Goal: Task Accomplishment & Management: Manage account settings

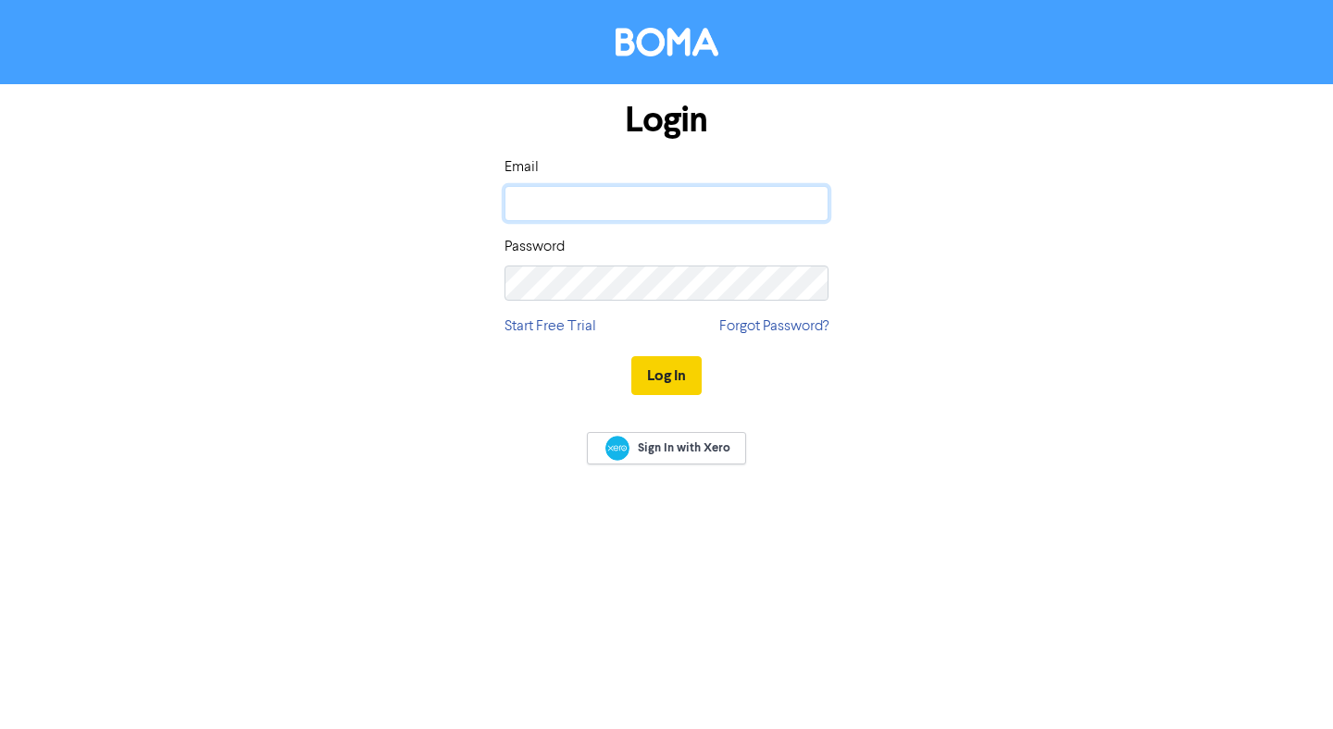
type input "[EMAIL_ADDRESS][DOMAIN_NAME]"
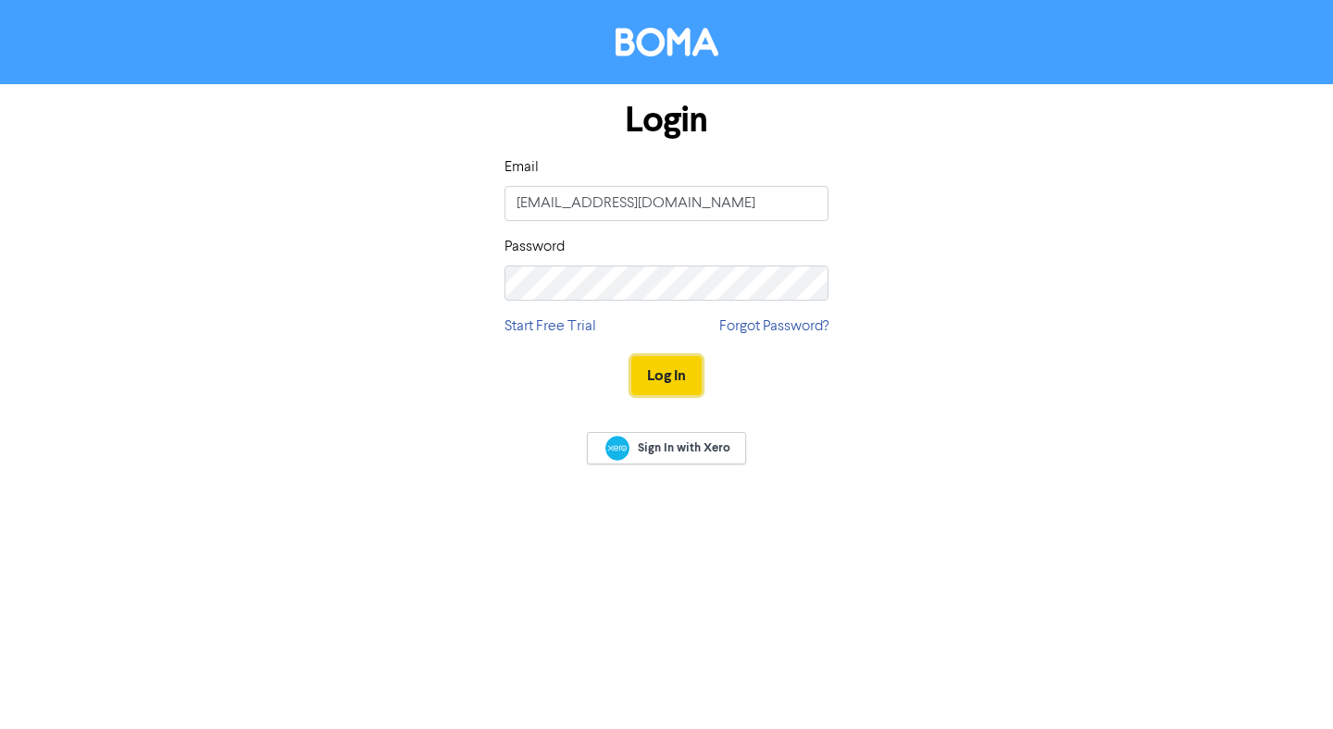
click at [671, 387] on button "Log In" at bounding box center [666, 375] width 70 height 39
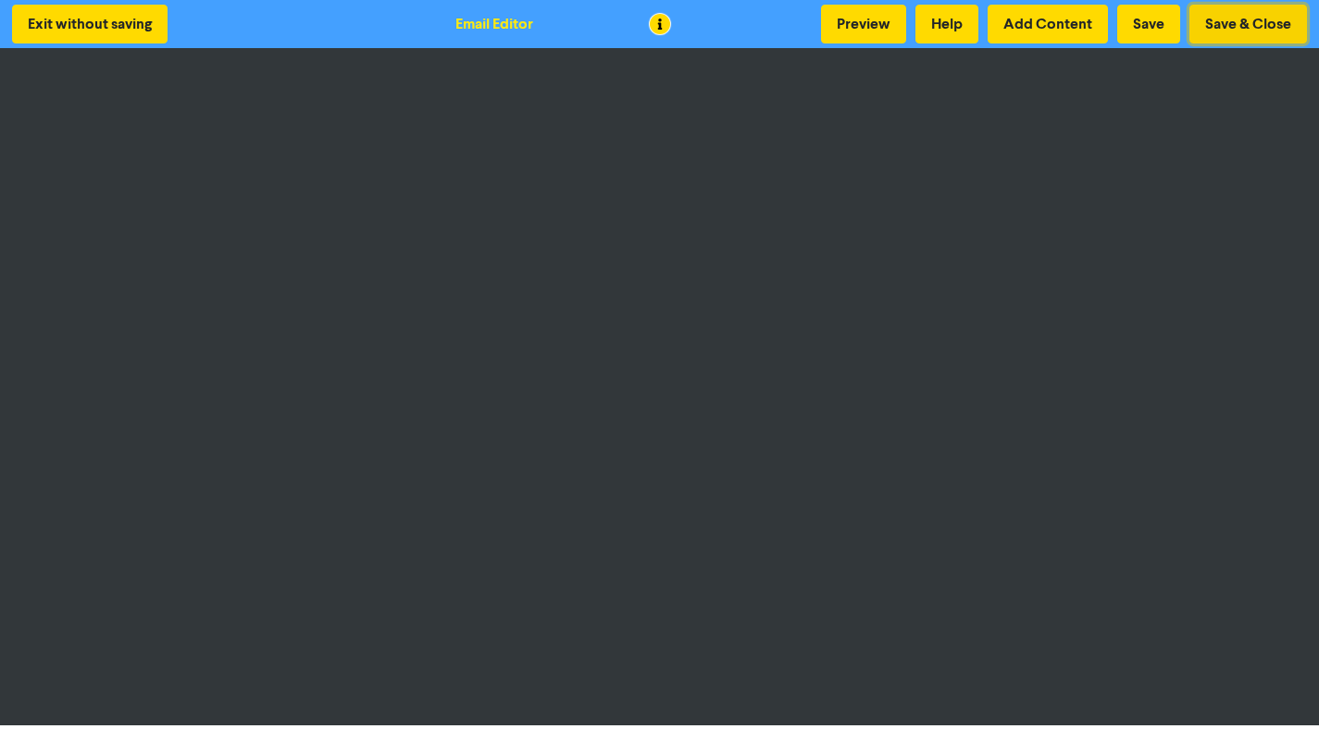
drag, startPoint x: 1260, startPoint y: 27, endPoint x: 1226, endPoint y: 35, distance: 34.3
click at [1260, 27] on button "Save & Close" at bounding box center [1248, 24] width 118 height 39
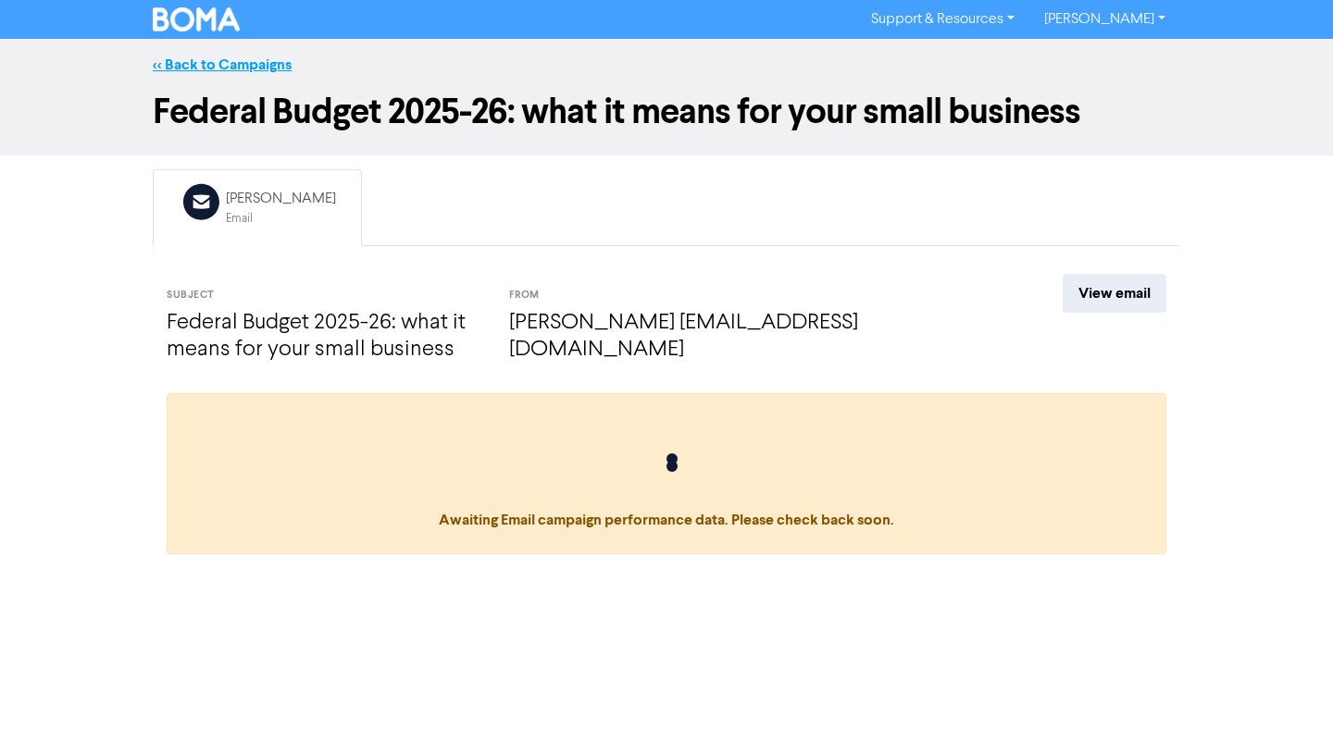
click at [263, 67] on link "<< Back to Campaigns" at bounding box center [222, 65] width 139 height 19
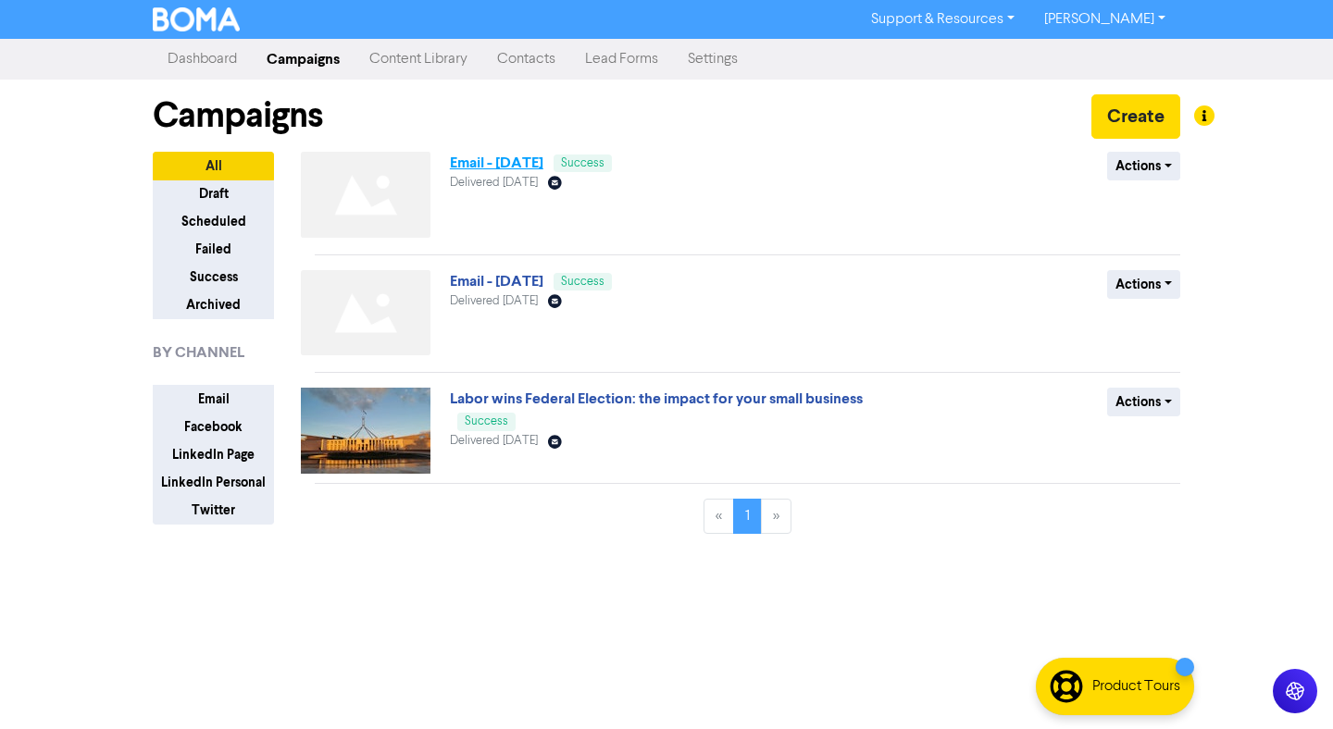
click at [543, 160] on link "Email - [DATE]" at bounding box center [496, 163] width 93 height 19
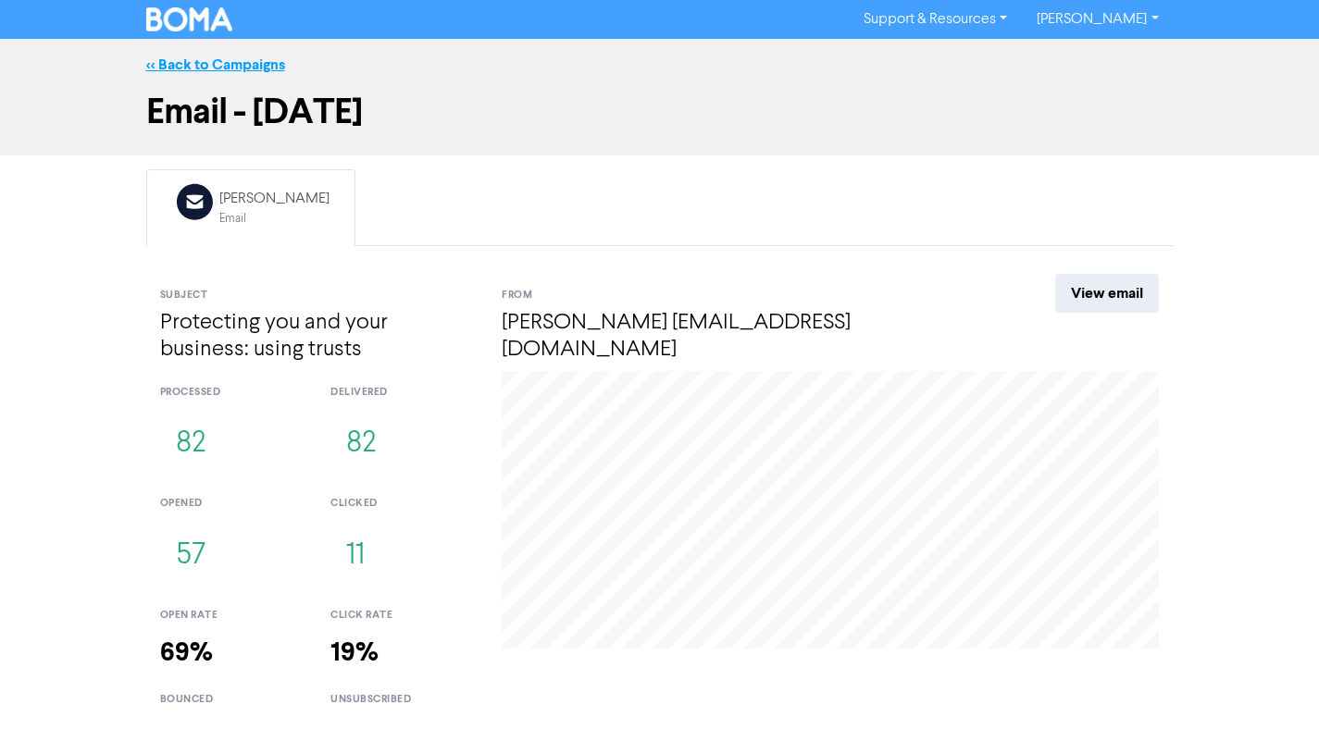
click at [218, 68] on link "<< Back to Campaigns" at bounding box center [215, 65] width 139 height 19
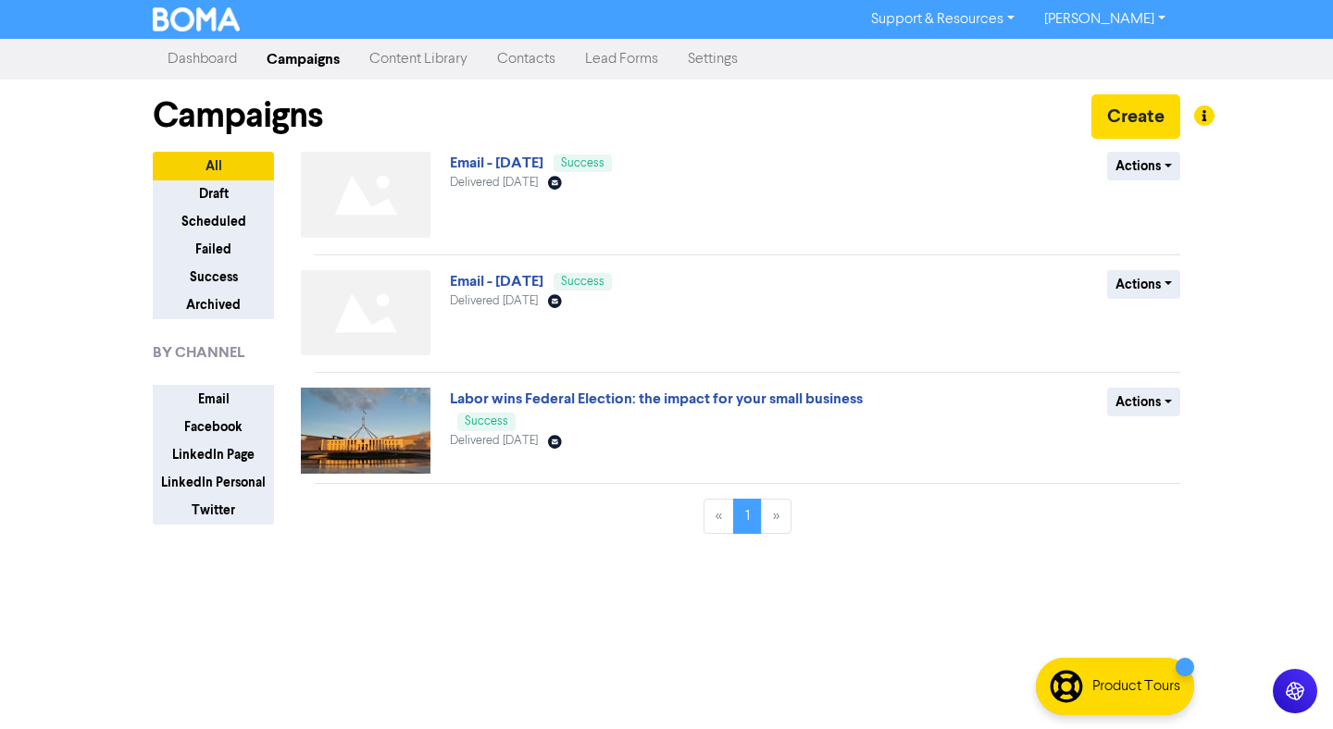
click at [1137, 121] on div at bounding box center [666, 364] width 1333 height 729
click at [1129, 113] on button "Create" at bounding box center [1135, 116] width 89 height 44
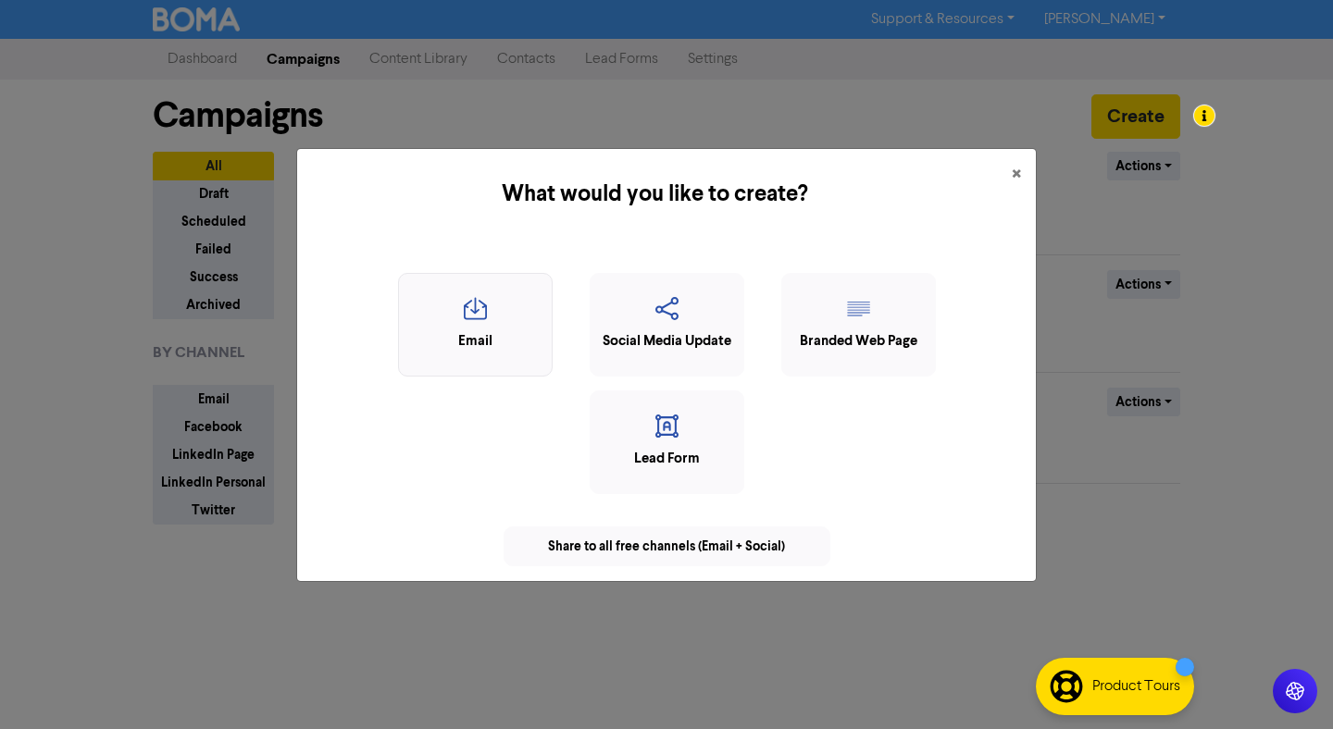
click at [524, 307] on icon "button" at bounding box center [475, 314] width 134 height 35
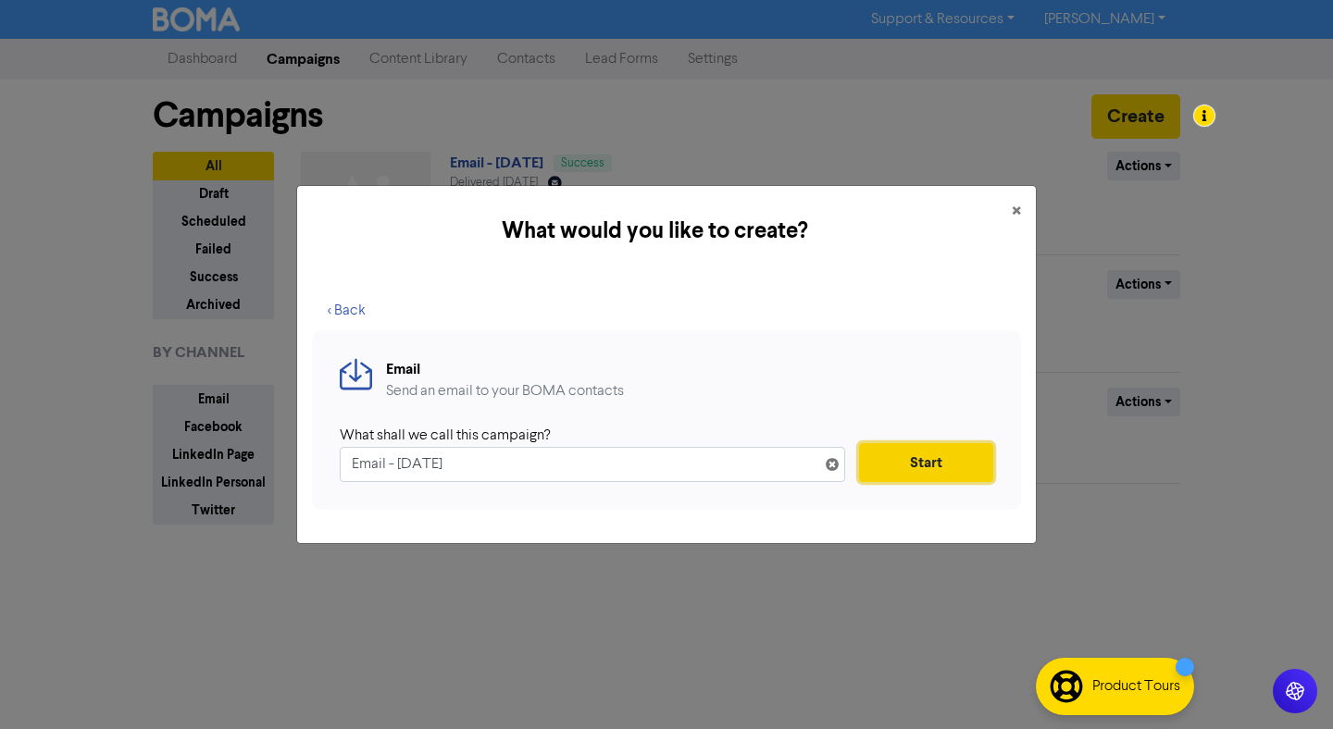
click at [899, 467] on button "Start" at bounding box center [926, 462] width 134 height 39
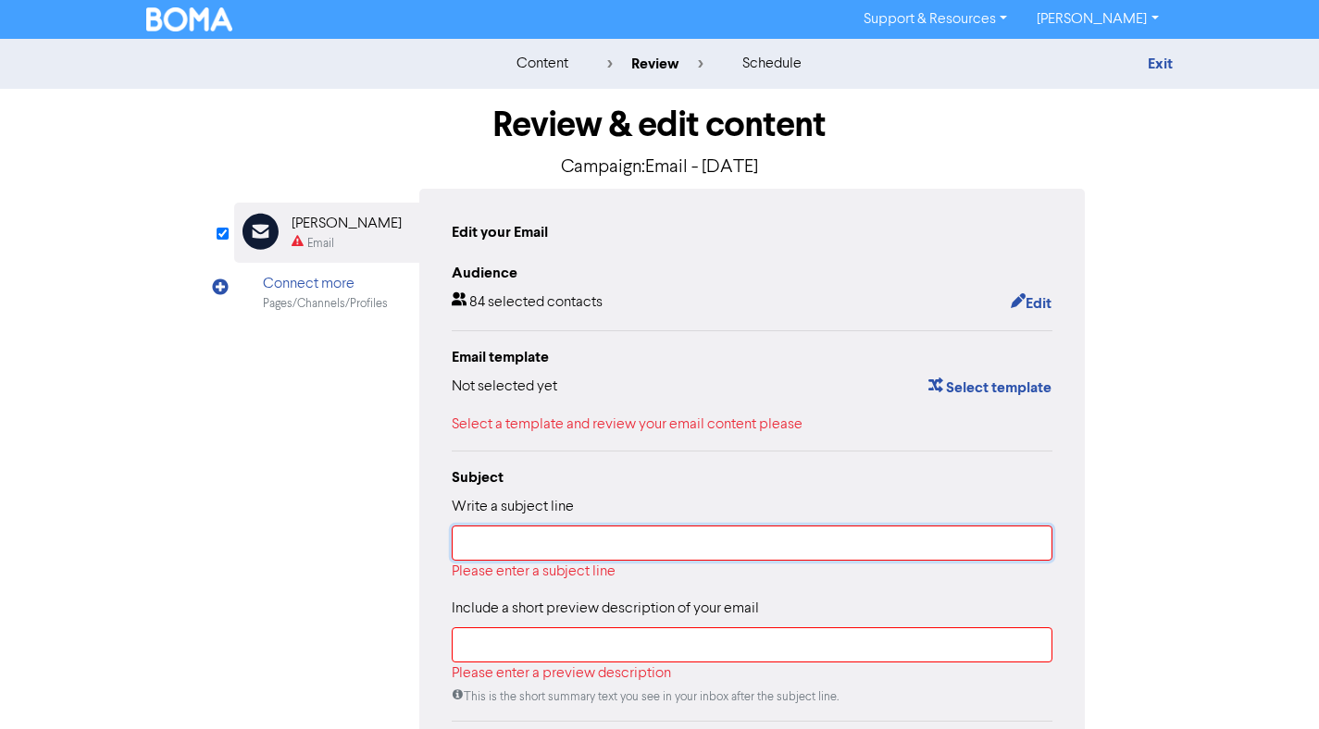
click at [650, 536] on input "text" at bounding box center [753, 543] width 602 height 35
paste input "Important Changes to ATO General Interest Charge Deductibility"
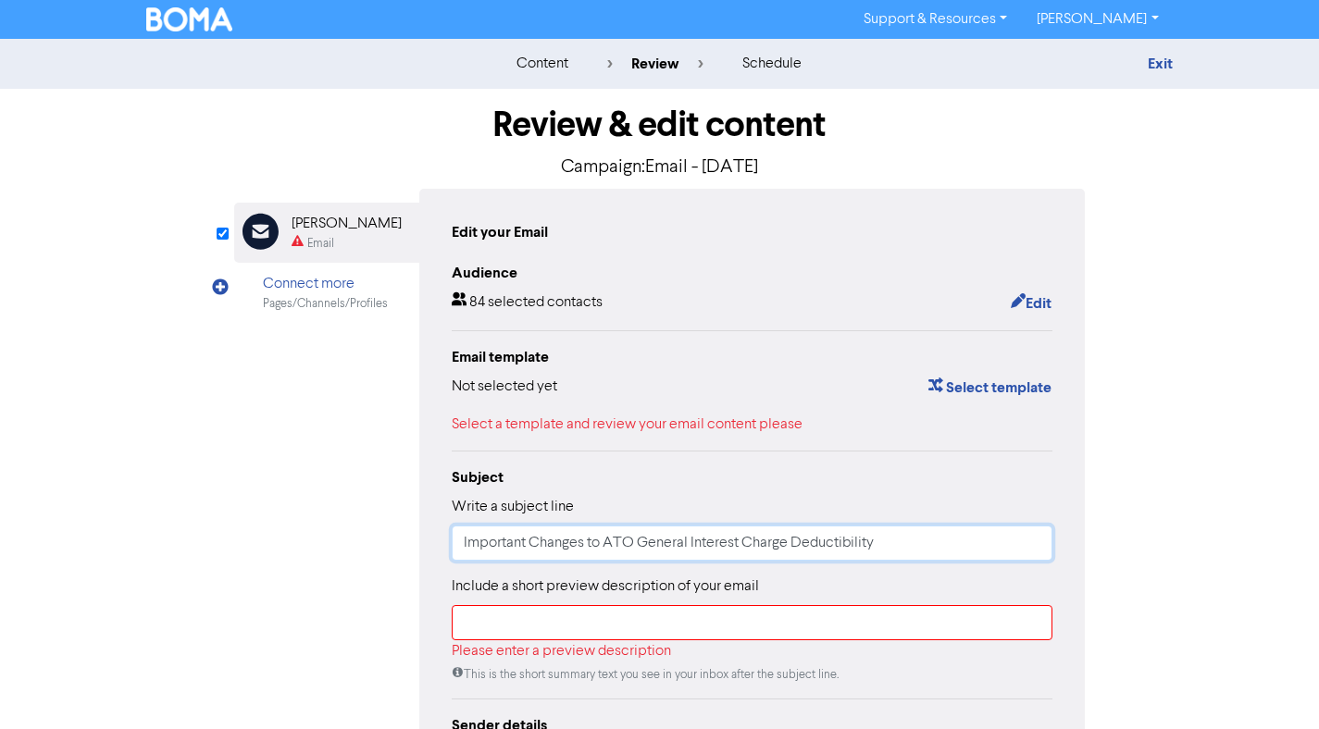
type input "Important Changes to ATO General Interest Charge Deductibility"
drag, startPoint x: 589, startPoint y: 633, endPoint x: 585, endPoint y: 623, distance: 10.8
click at [589, 633] on input "text" at bounding box center [753, 622] width 602 height 35
paste input "From [DATE], ATO General Interest Charges are no longer tax deductible. Find ou…"
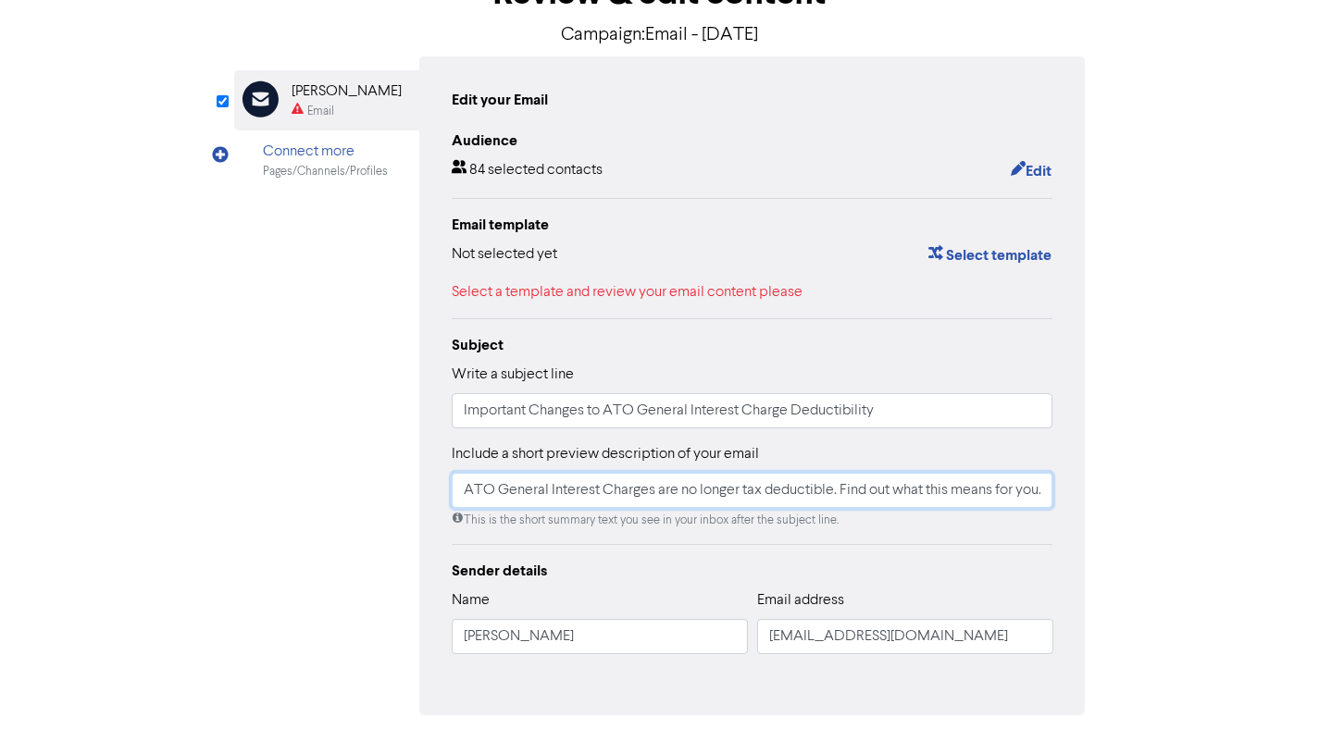
scroll to position [202, 0]
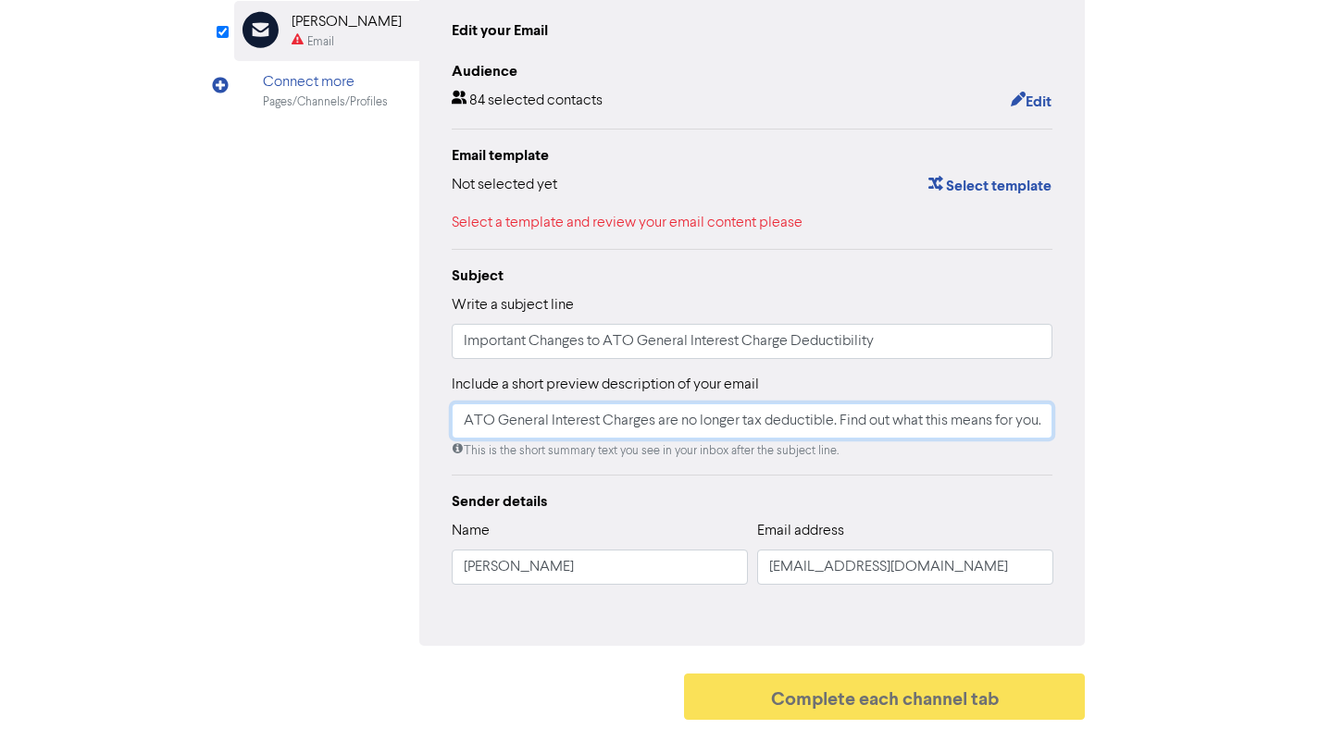
type input "From [DATE], ATO General Interest Charges are no longer tax deductible. Find ou…"
click at [974, 182] on button "Select template" at bounding box center [989, 186] width 125 height 24
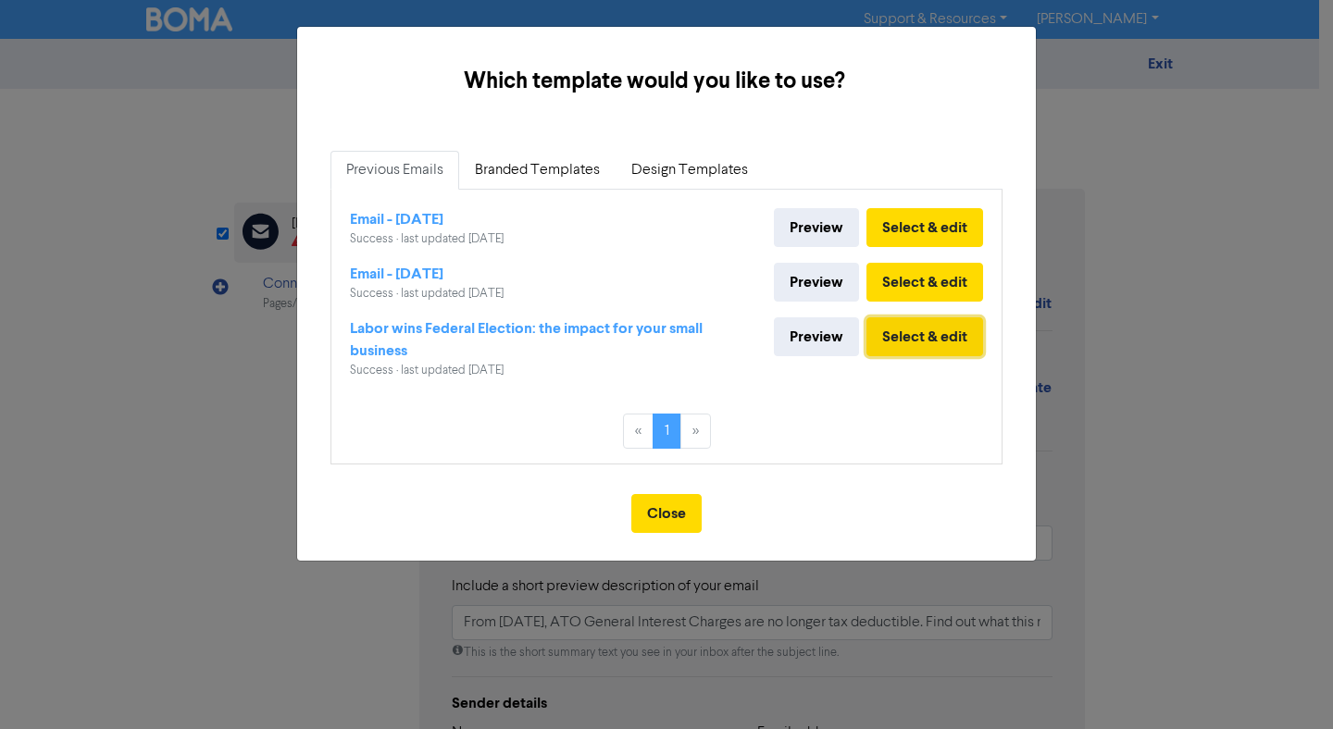
click at [913, 340] on button "Select & edit" at bounding box center [924, 336] width 117 height 39
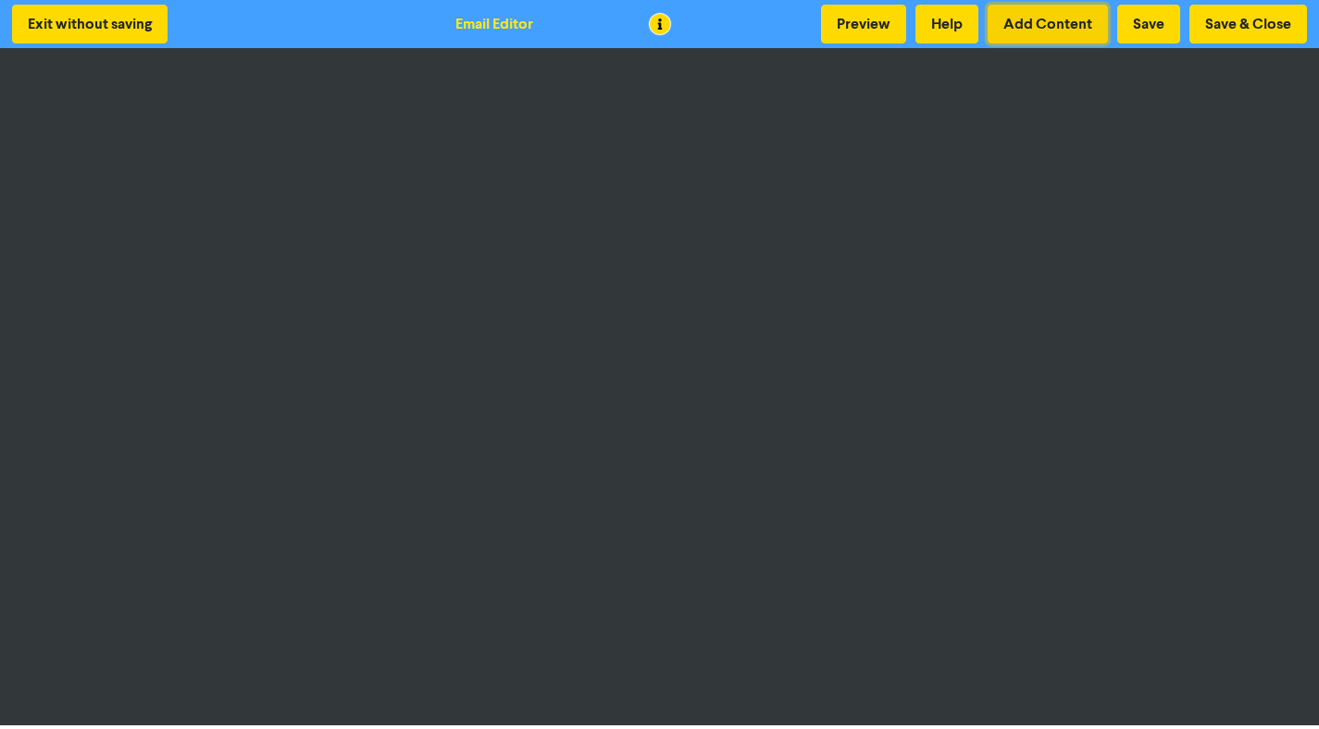
click at [1066, 22] on button "Add Content" at bounding box center [1048, 24] width 120 height 39
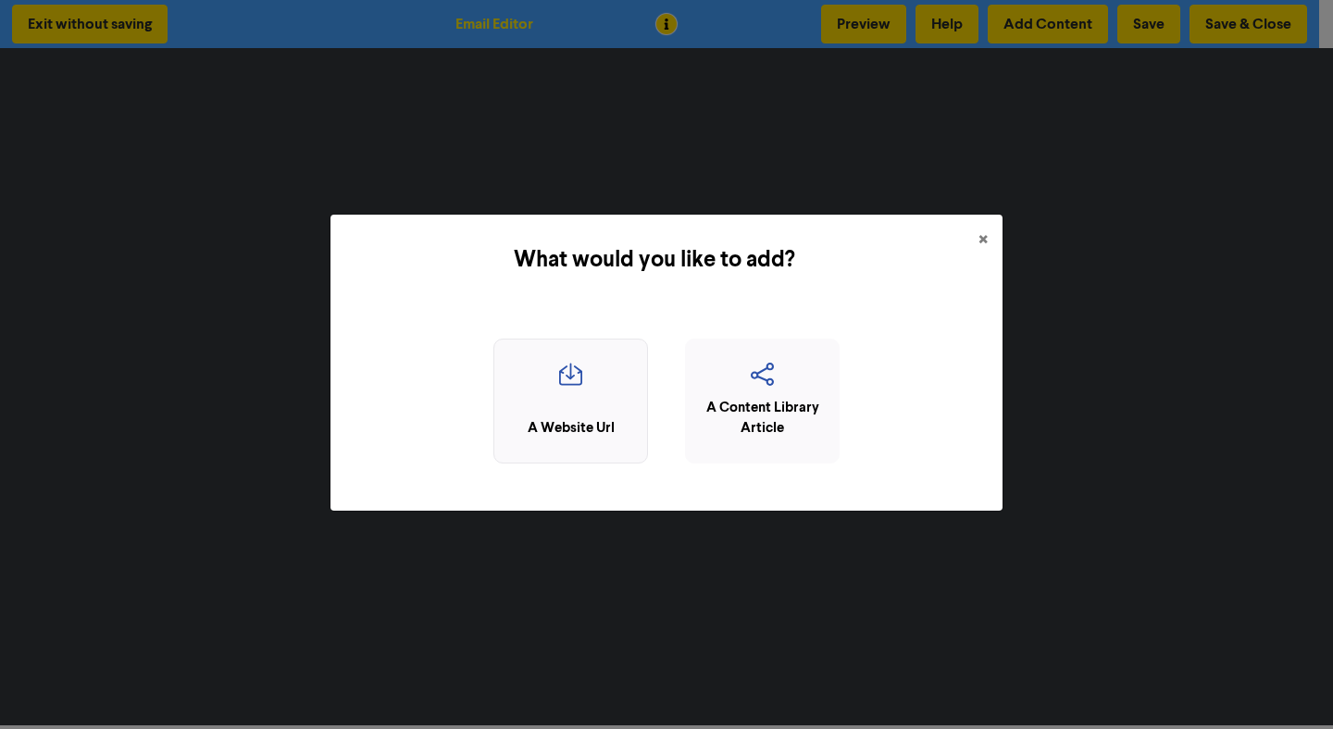
click at [587, 400] on div "A Website Url" at bounding box center [570, 401] width 155 height 125
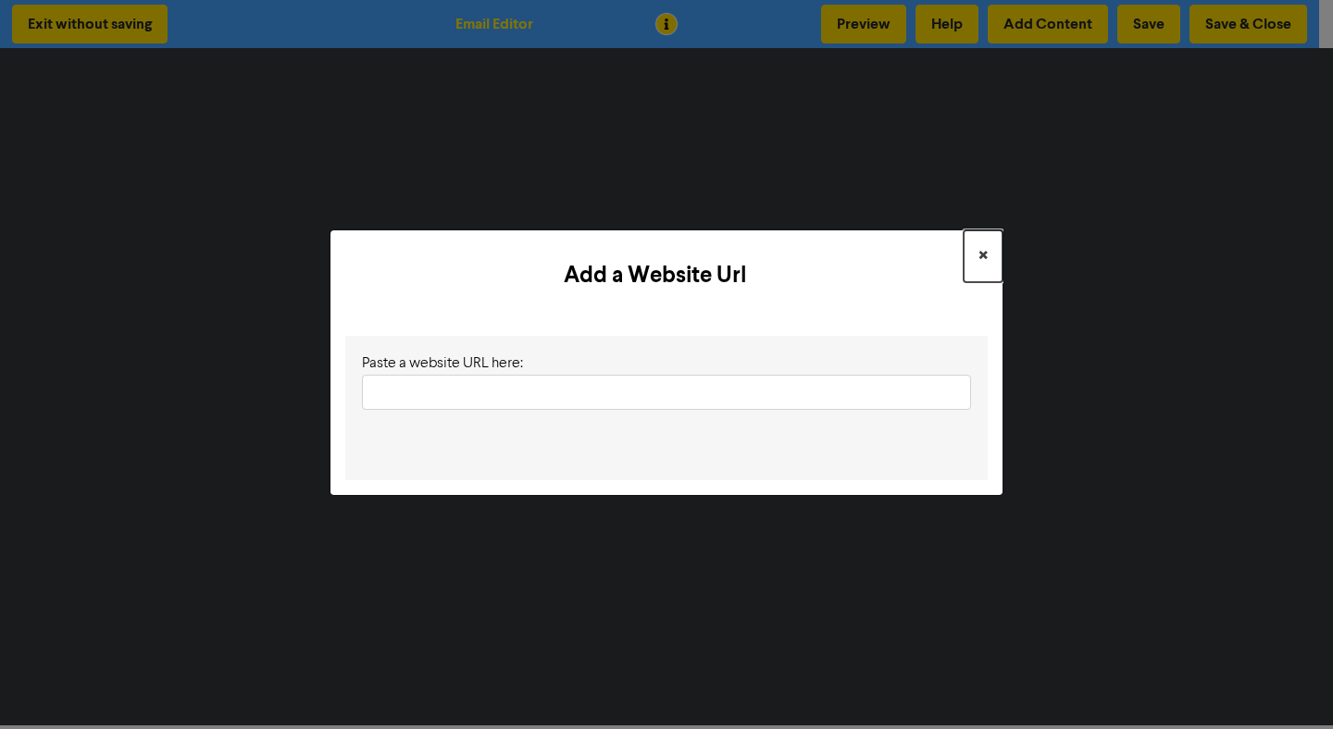
drag, startPoint x: 981, startPoint y: 253, endPoint x: 948, endPoint y: 267, distance: 36.1
click at [981, 253] on span "×" at bounding box center [982, 257] width 9 height 28
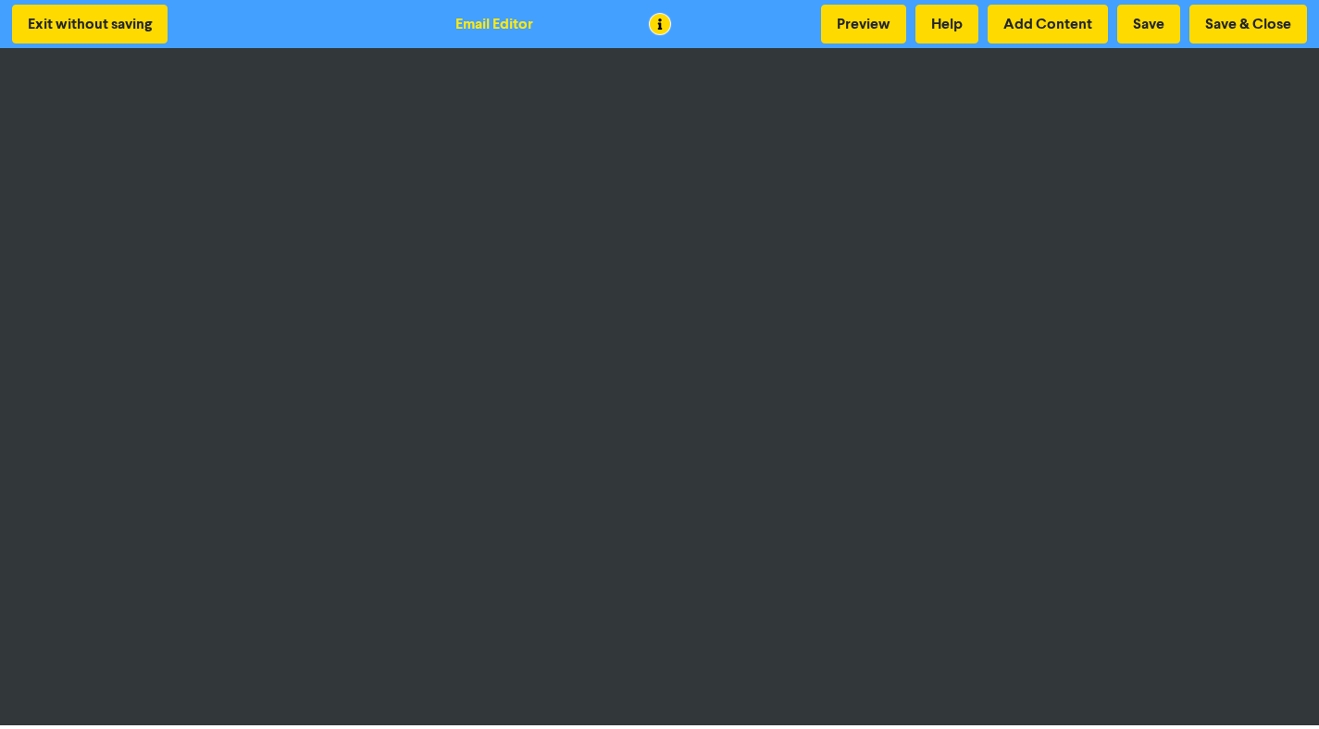
scroll to position [4, 0]
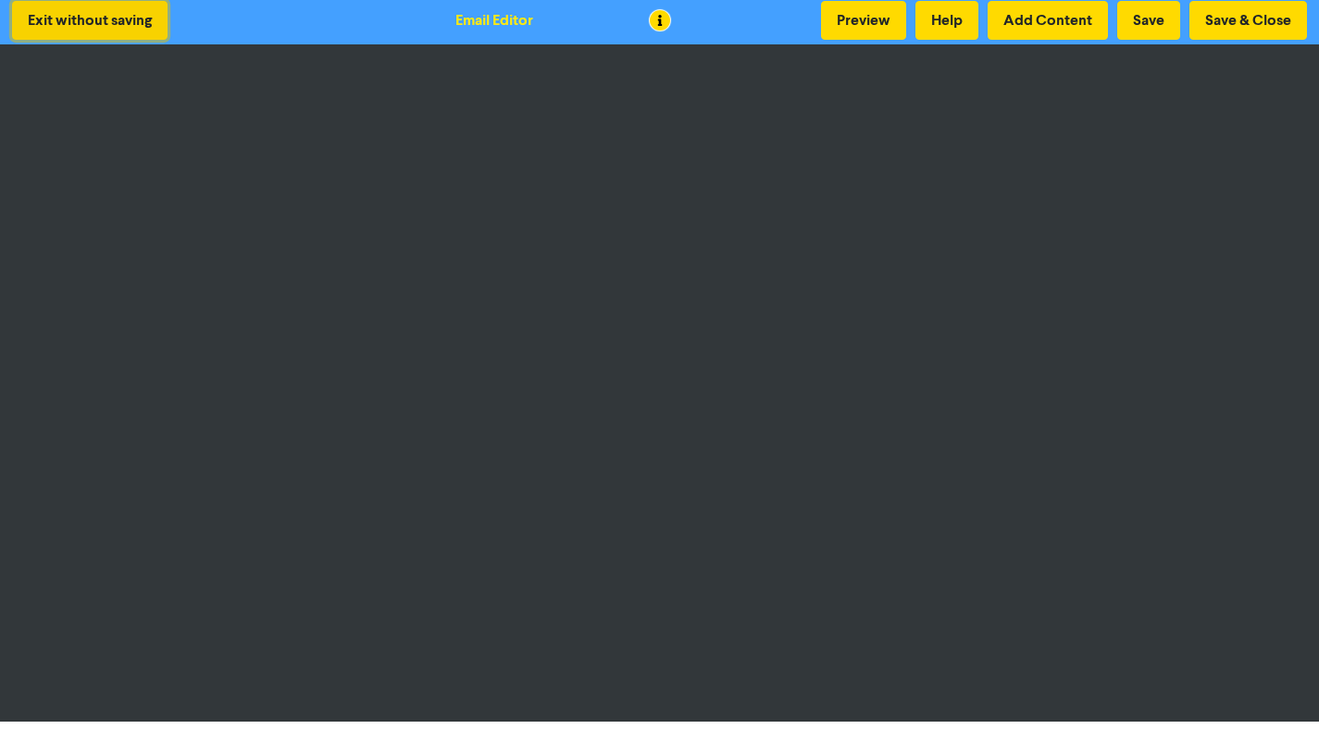
click at [60, 23] on button "Exit without saving" at bounding box center [90, 20] width 156 height 39
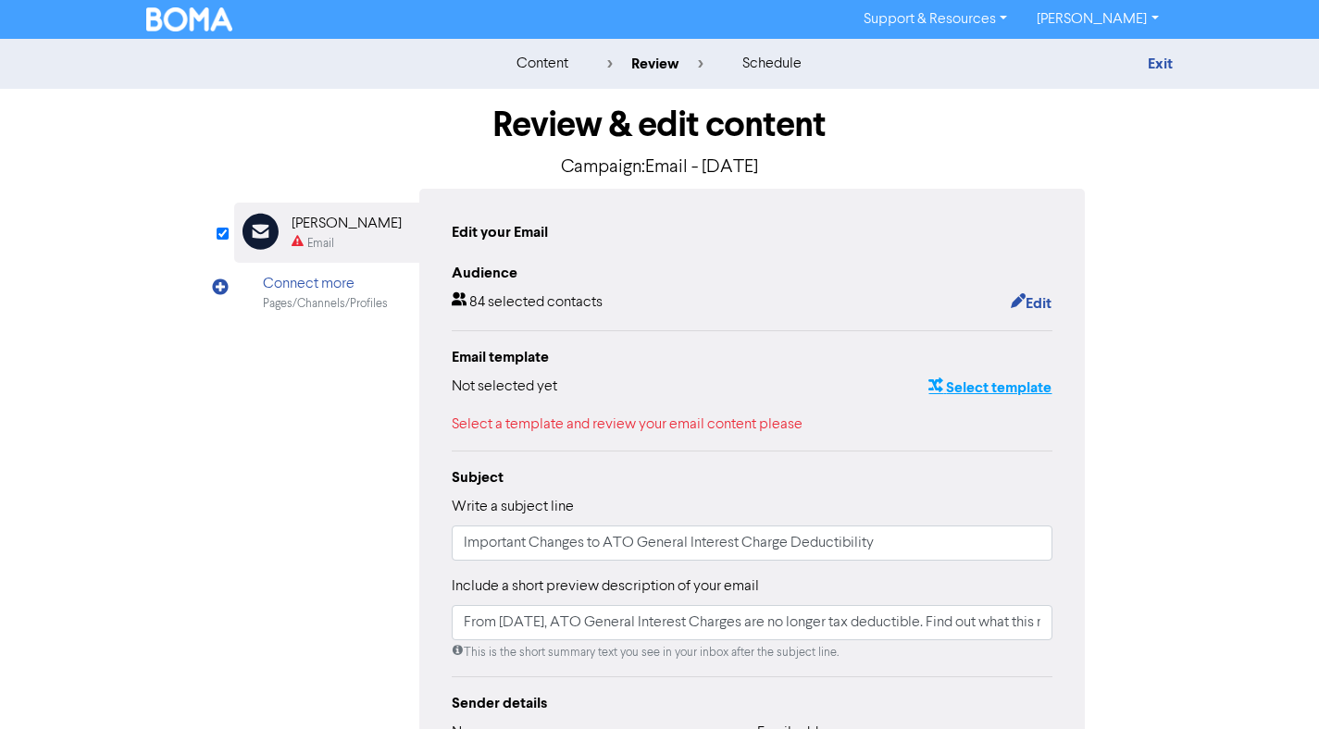
click at [977, 379] on button "Select template" at bounding box center [989, 388] width 125 height 24
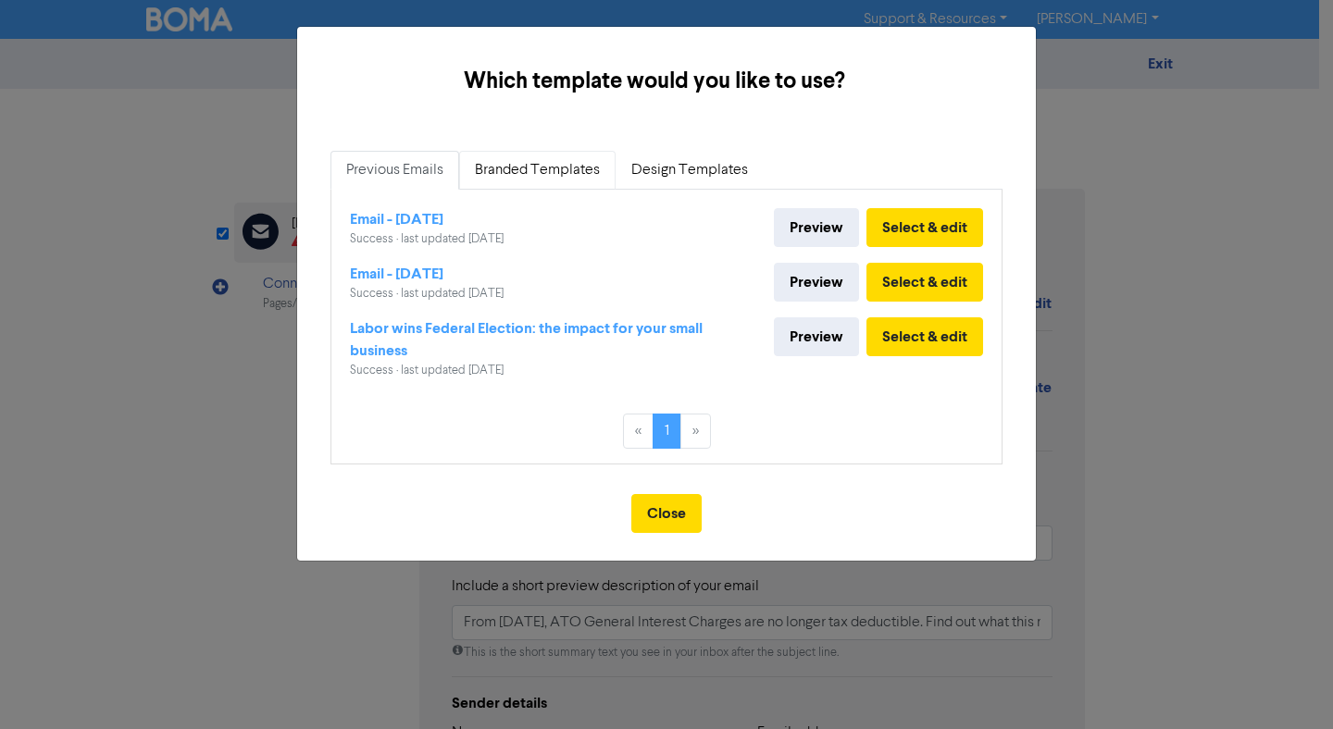
drag, startPoint x: 548, startPoint y: 175, endPoint x: 588, endPoint y: 166, distance: 40.9
click at [548, 175] on link "Branded Templates" at bounding box center [537, 170] width 156 height 39
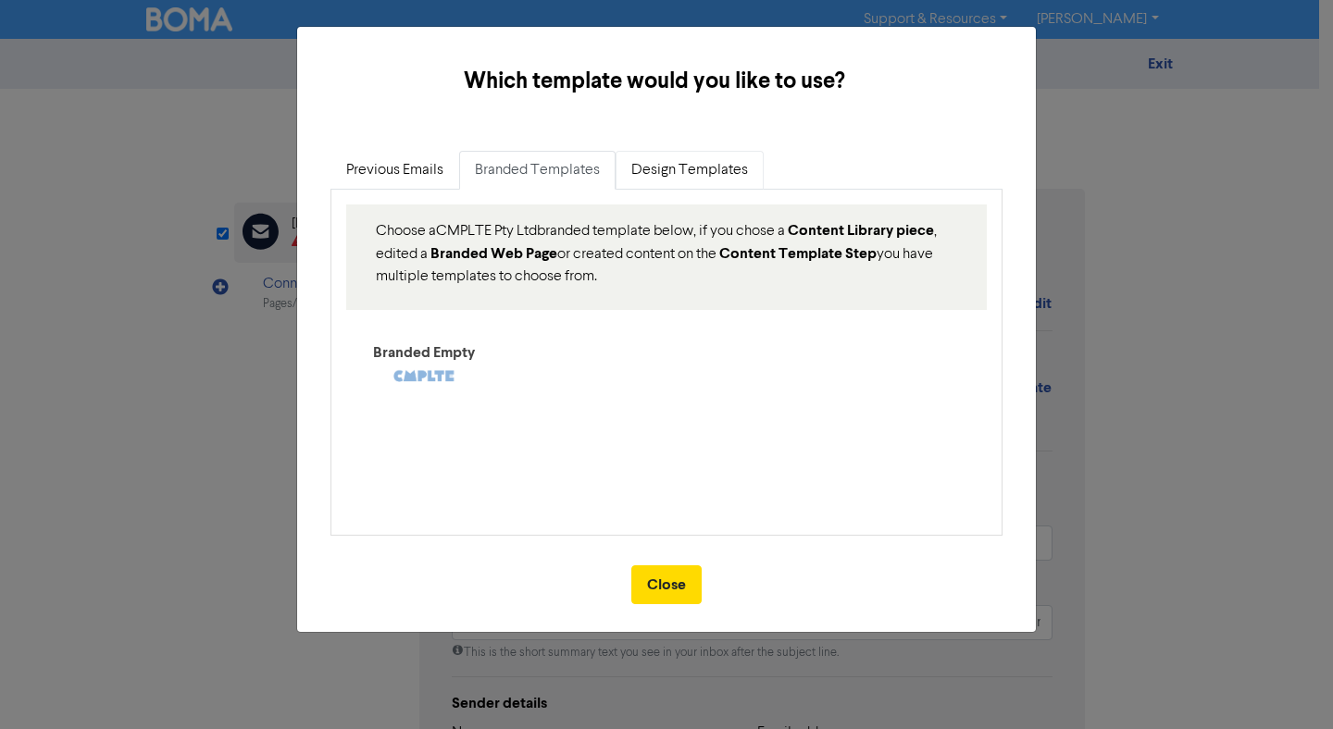
click at [712, 170] on link "Design Templates" at bounding box center [690, 170] width 148 height 39
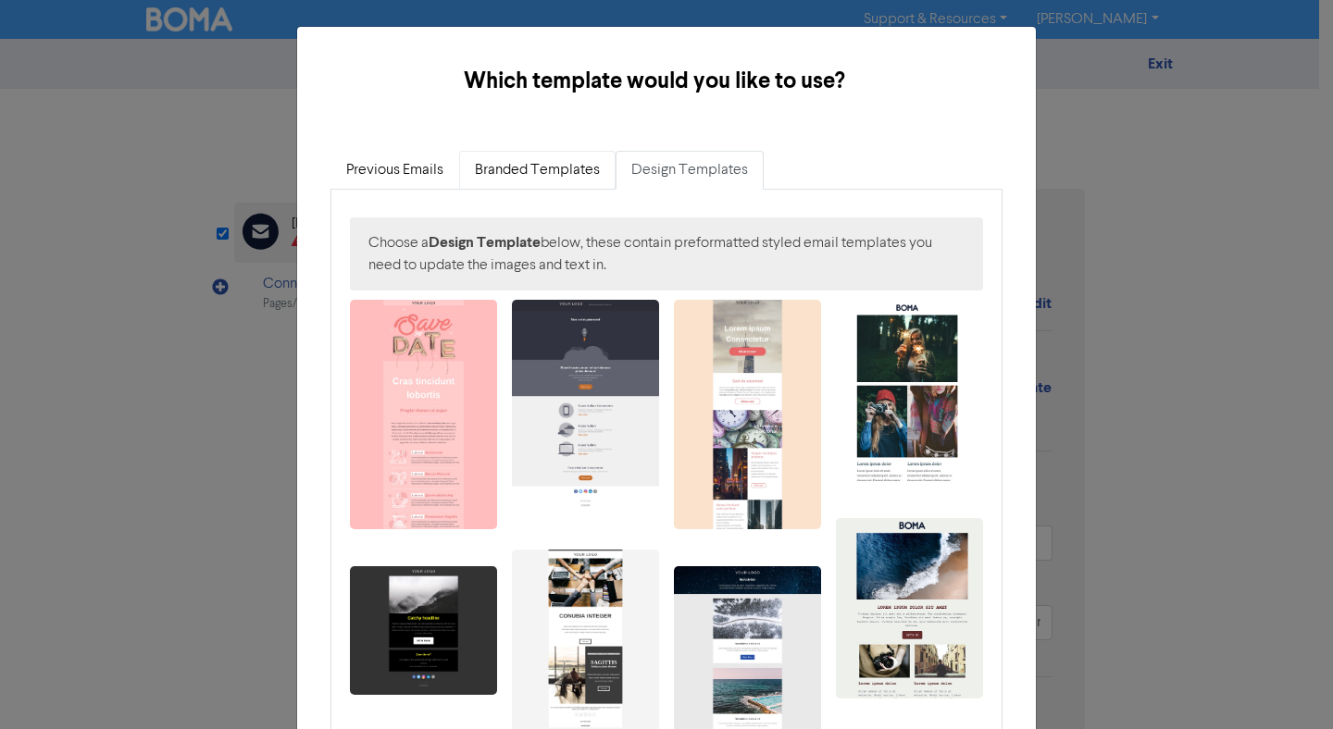
drag, startPoint x: 526, startPoint y: 191, endPoint x: 528, endPoint y: 175, distance: 15.8
click at [526, 190] on div "Choose a Design Template below, these contain preformatted styled email templat…" at bounding box center [666, 737] width 670 height 1095
click at [528, 173] on link "Branded Templates" at bounding box center [537, 170] width 156 height 39
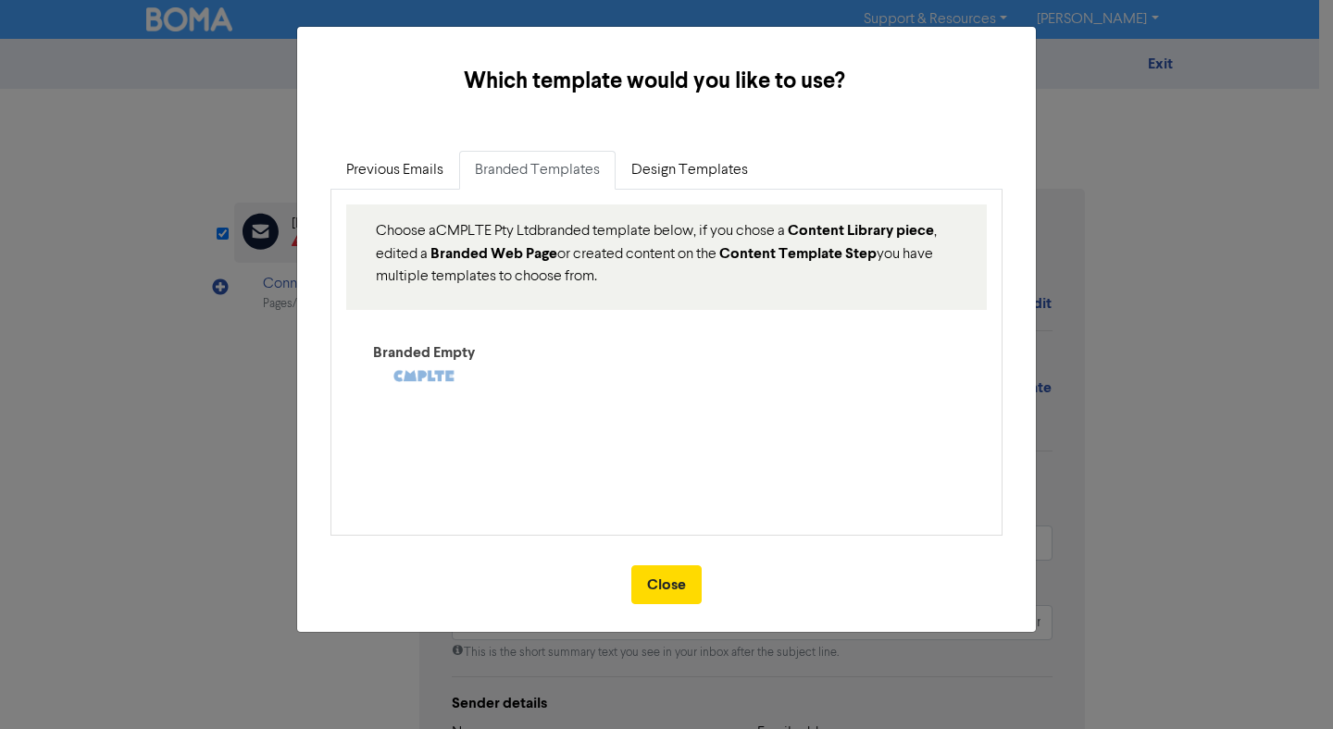
click at [440, 360] on div "Branded Empty" at bounding box center [423, 353] width 147 height 22
click at [395, 178] on link "Previous Emails" at bounding box center [394, 170] width 129 height 39
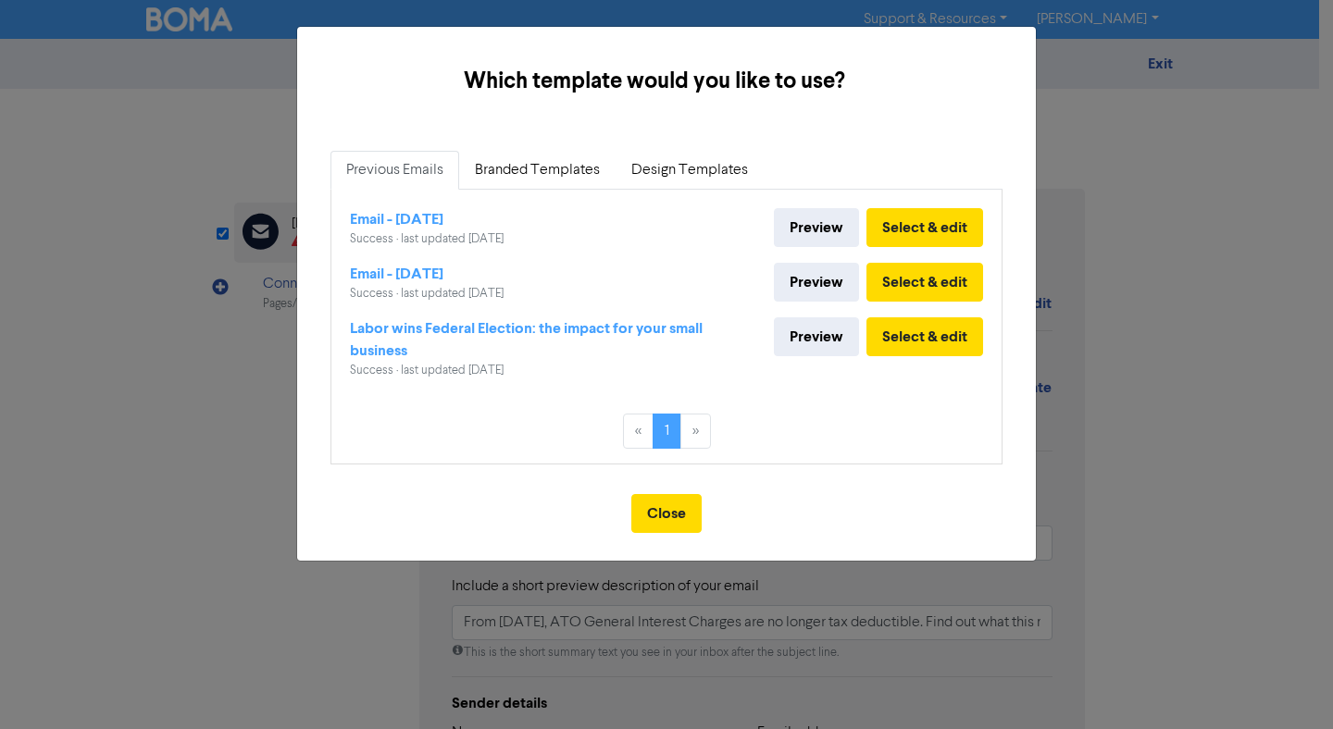
drag, startPoint x: 498, startPoint y: 326, endPoint x: 500, endPoint y: 338, distance: 12.2
click at [498, 326] on div "Labor wins Federal Election: the impact for your small business" at bounding box center [556, 339] width 412 height 44
click at [910, 334] on button "Select & edit" at bounding box center [924, 336] width 117 height 39
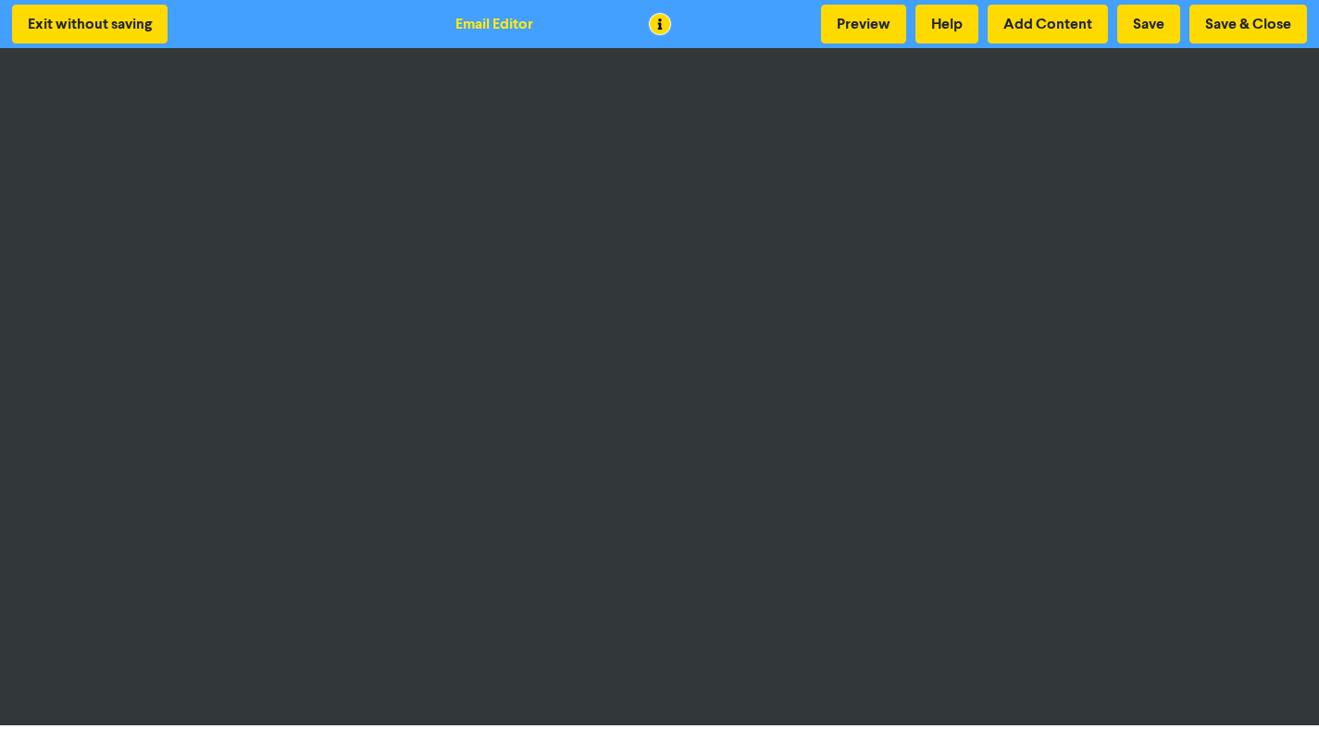
scroll to position [4, 0]
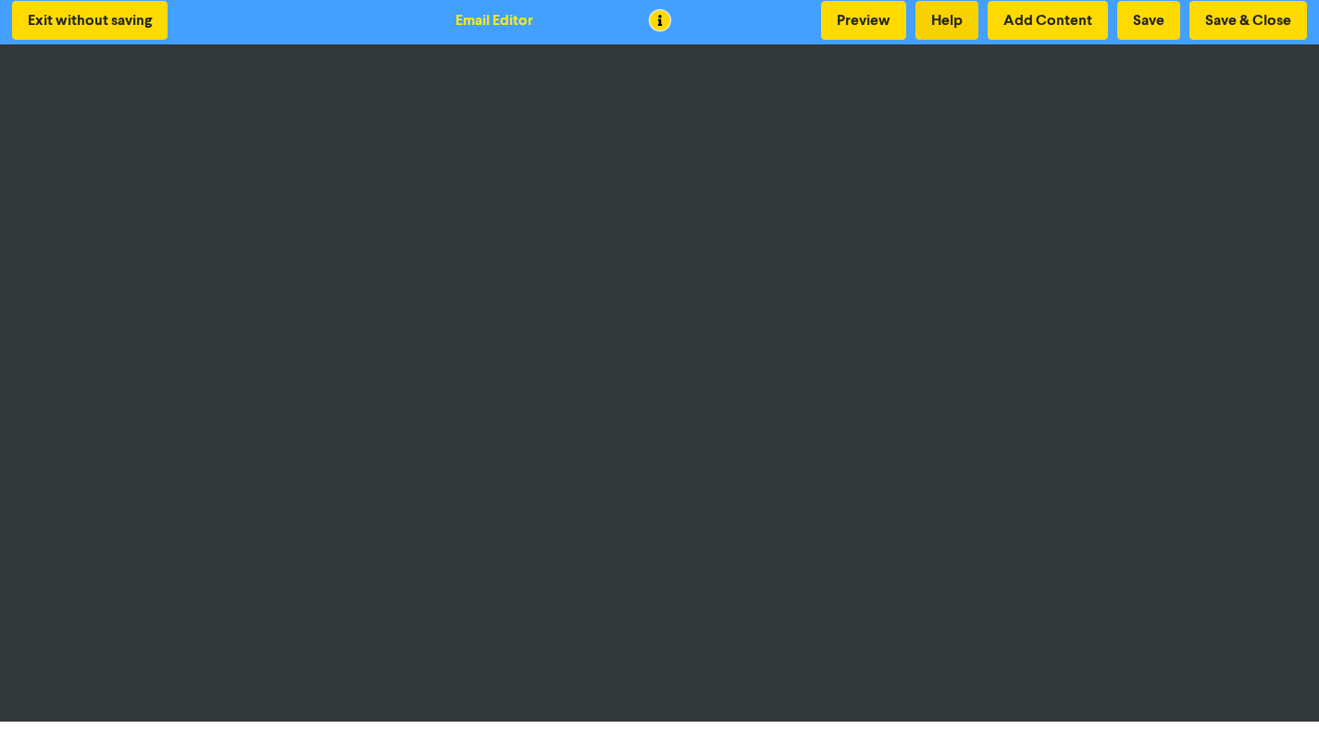
drag, startPoint x: 1328, startPoint y: 223, endPoint x: 927, endPoint y: 38, distance: 442.3
click at [936, 29] on html "Exit without saving Email Editor Preview Help Add Content Save Save & Close" at bounding box center [659, 360] width 1319 height 729
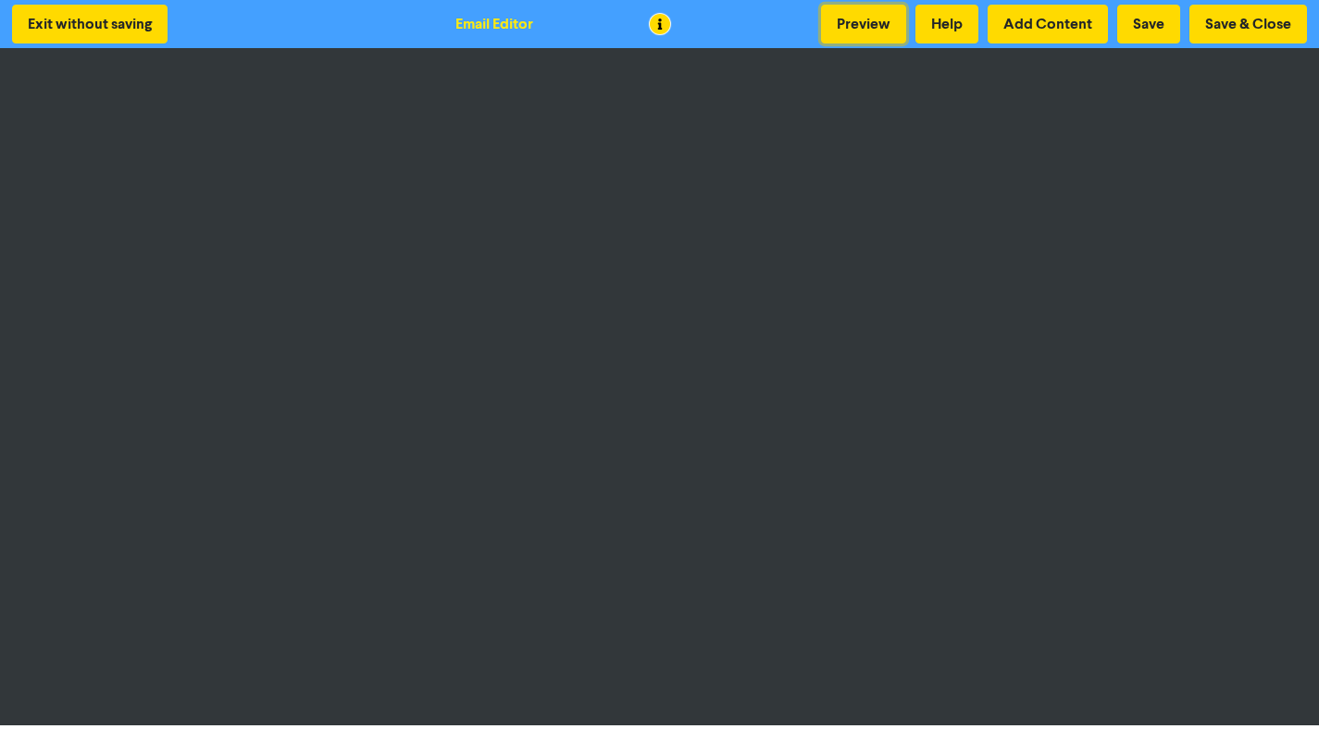
drag, startPoint x: 827, startPoint y: 15, endPoint x: 852, endPoint y: 62, distance: 53.9
click at [827, 15] on button "Preview" at bounding box center [863, 24] width 85 height 39
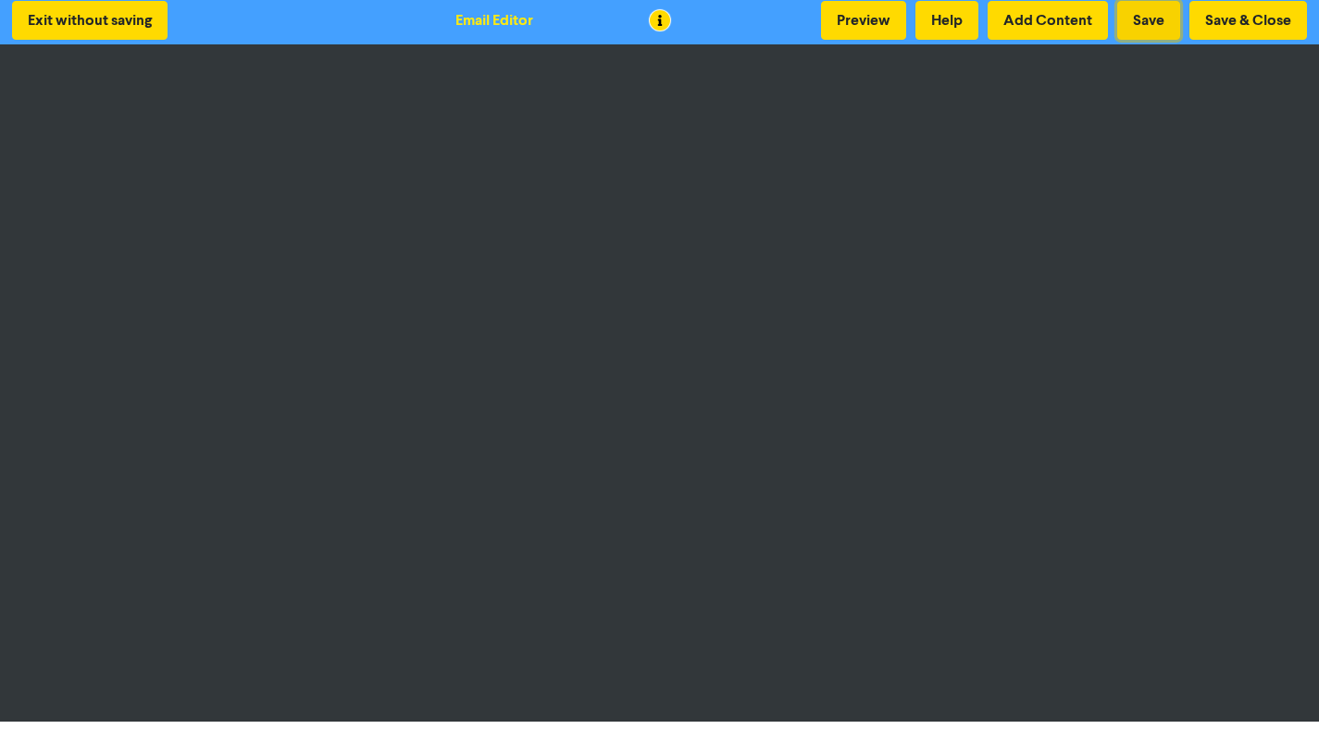
click at [1149, 20] on button "Save" at bounding box center [1148, 20] width 63 height 39
click at [867, 26] on button "Preview" at bounding box center [863, 20] width 85 height 39
drag, startPoint x: 873, startPoint y: 19, endPoint x: 847, endPoint y: 36, distance: 30.8
click at [873, 19] on button "Preview" at bounding box center [863, 20] width 85 height 39
drag, startPoint x: 1250, startPoint y: 20, endPoint x: 1123, endPoint y: 20, distance: 126.8
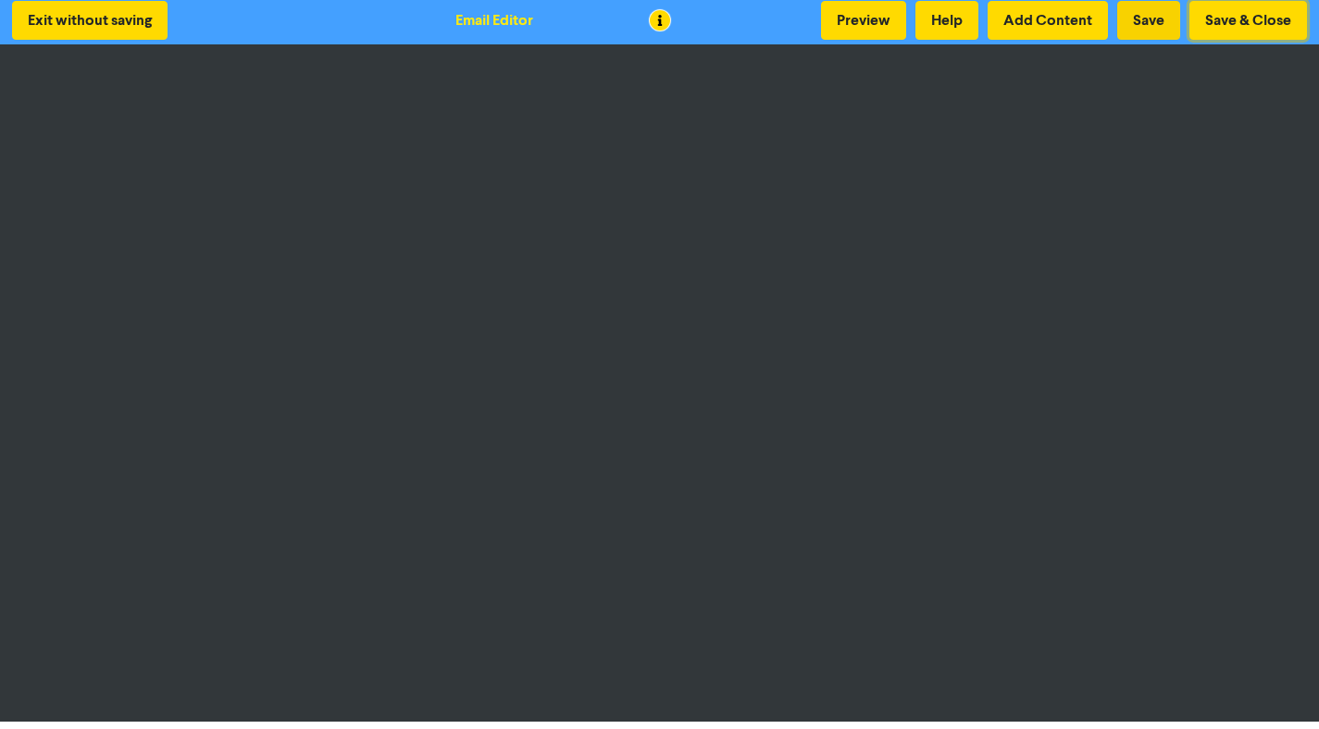
click at [1136, 19] on div "Preview Help Add Content Save Save & Close" at bounding box center [1063, 20] width 495 height 39
click at [1118, 21] on button "Save" at bounding box center [1148, 20] width 63 height 39
click at [1164, 26] on button "Save" at bounding box center [1148, 20] width 63 height 39
drag, startPoint x: 1235, startPoint y: 25, endPoint x: 1217, endPoint y: 32, distance: 19.1
click at [1235, 25] on button "Save & Close" at bounding box center [1248, 20] width 118 height 39
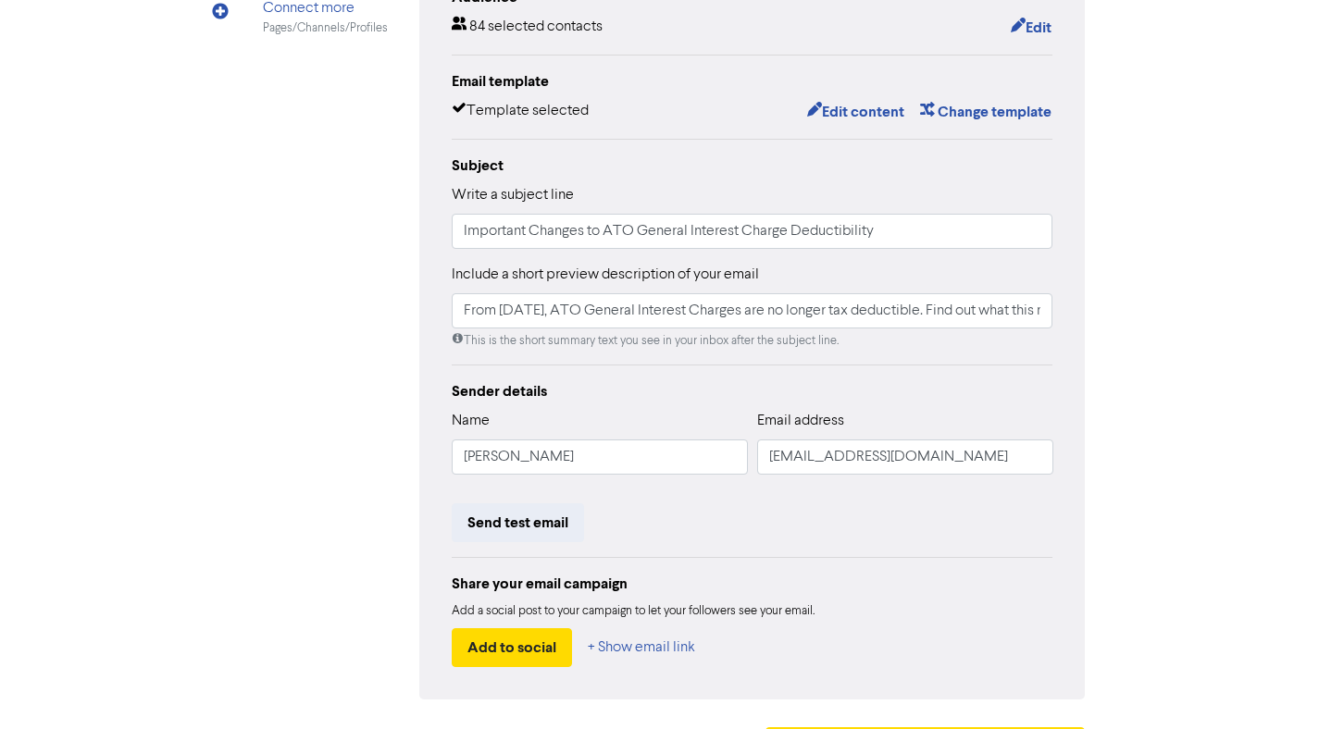
scroll to position [330, 0]
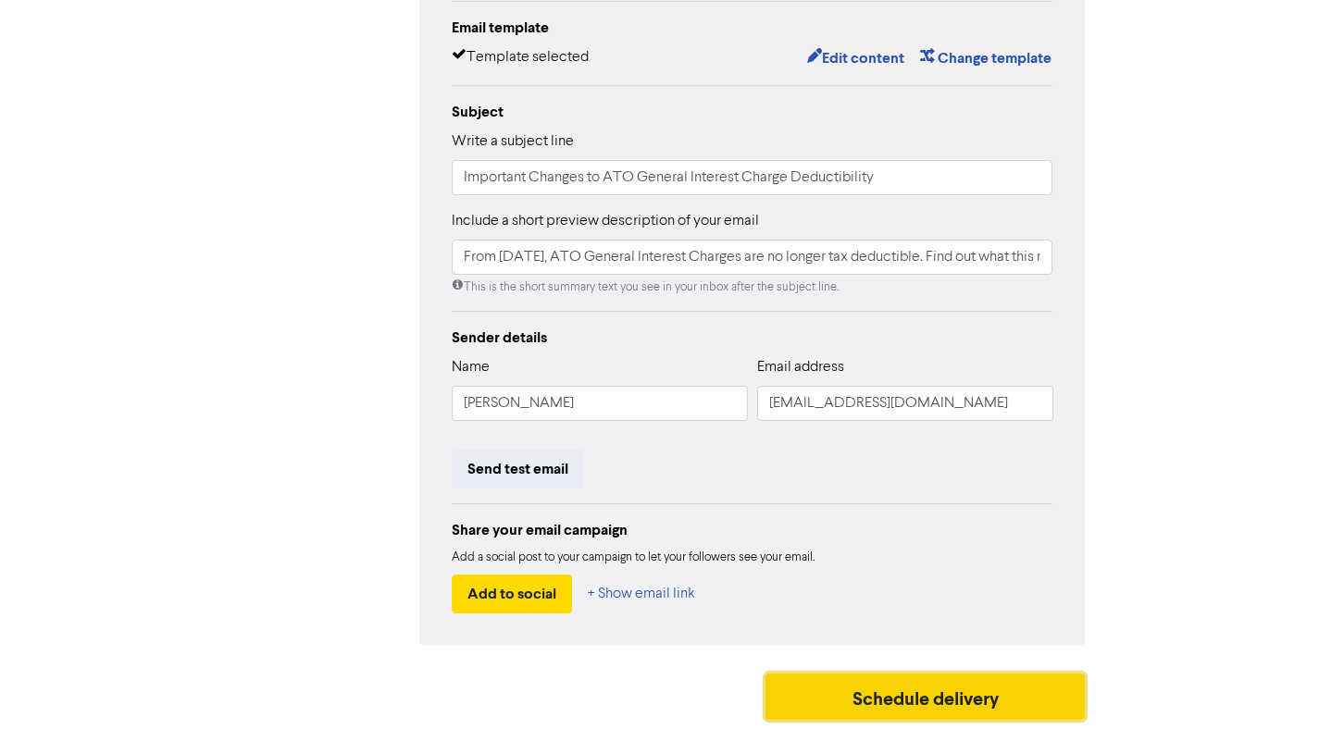
click at [924, 701] on button "Schedule delivery" at bounding box center [925, 697] width 320 height 46
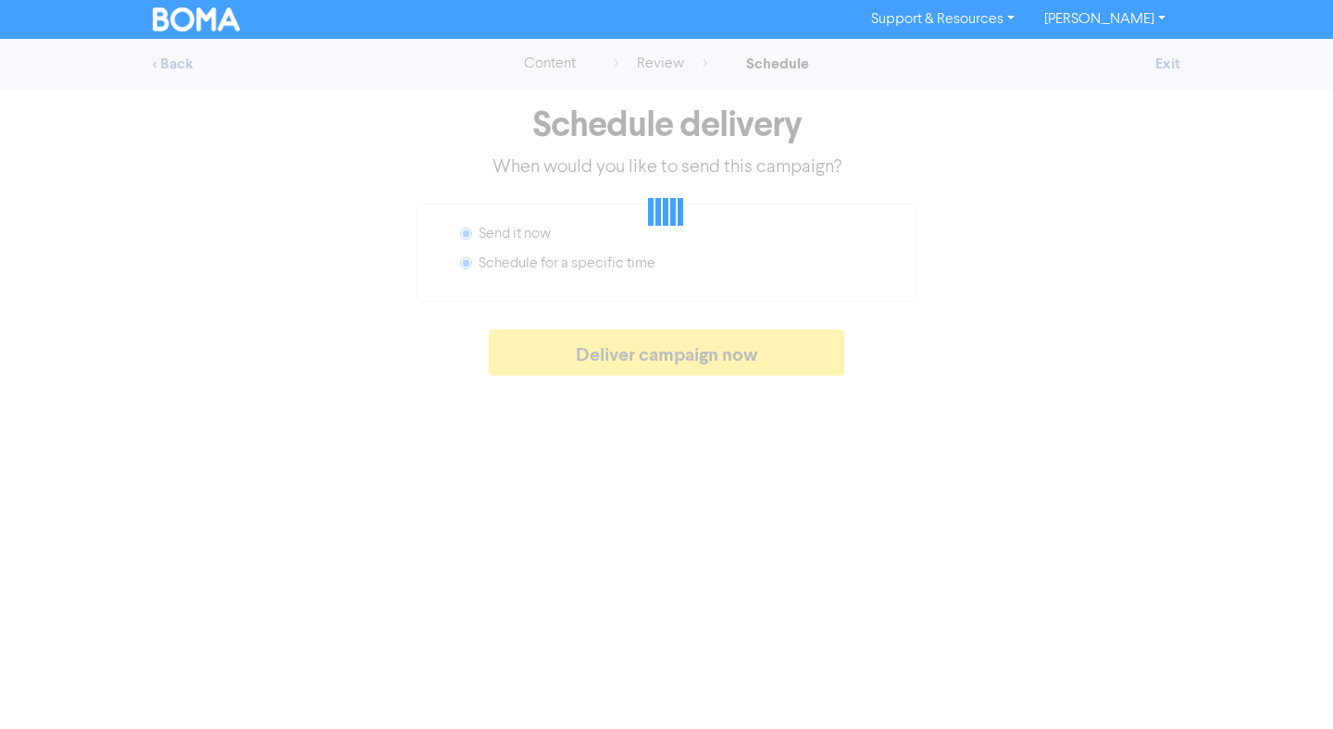
radio input "false"
radio input "true"
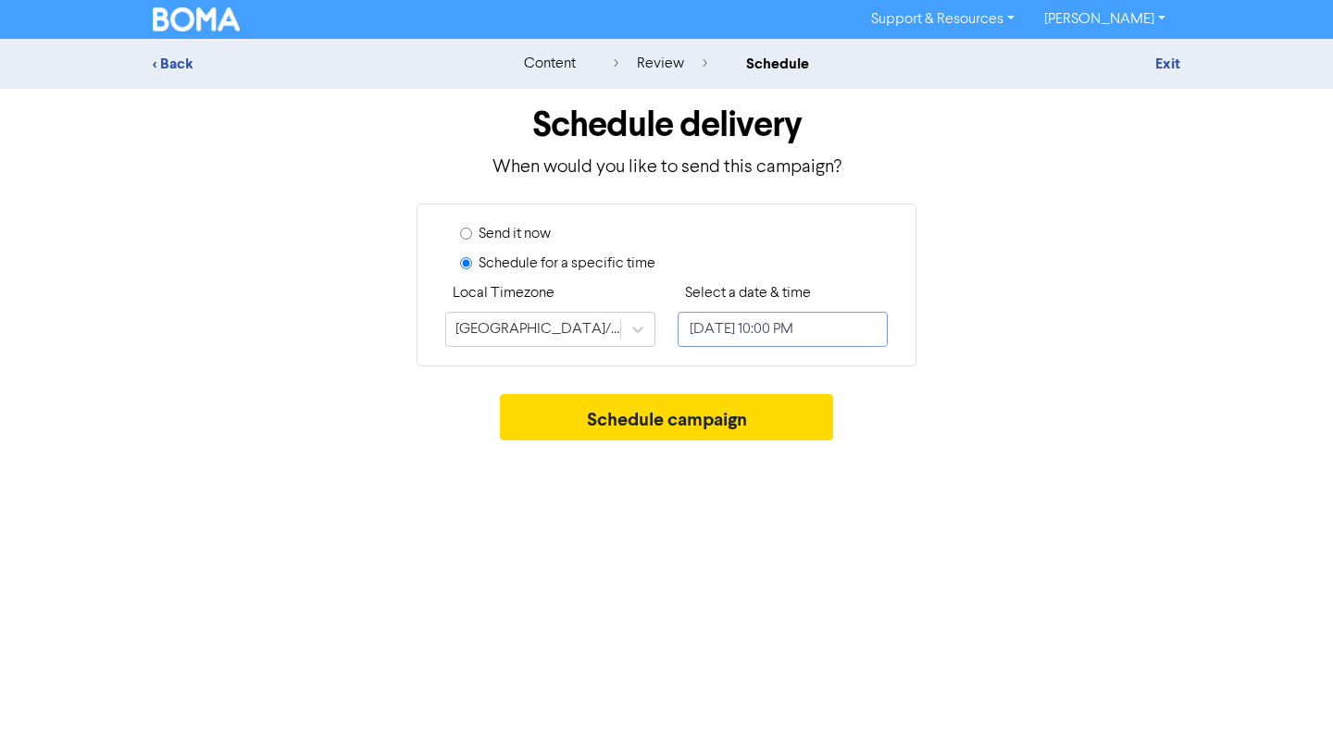
select select "9"
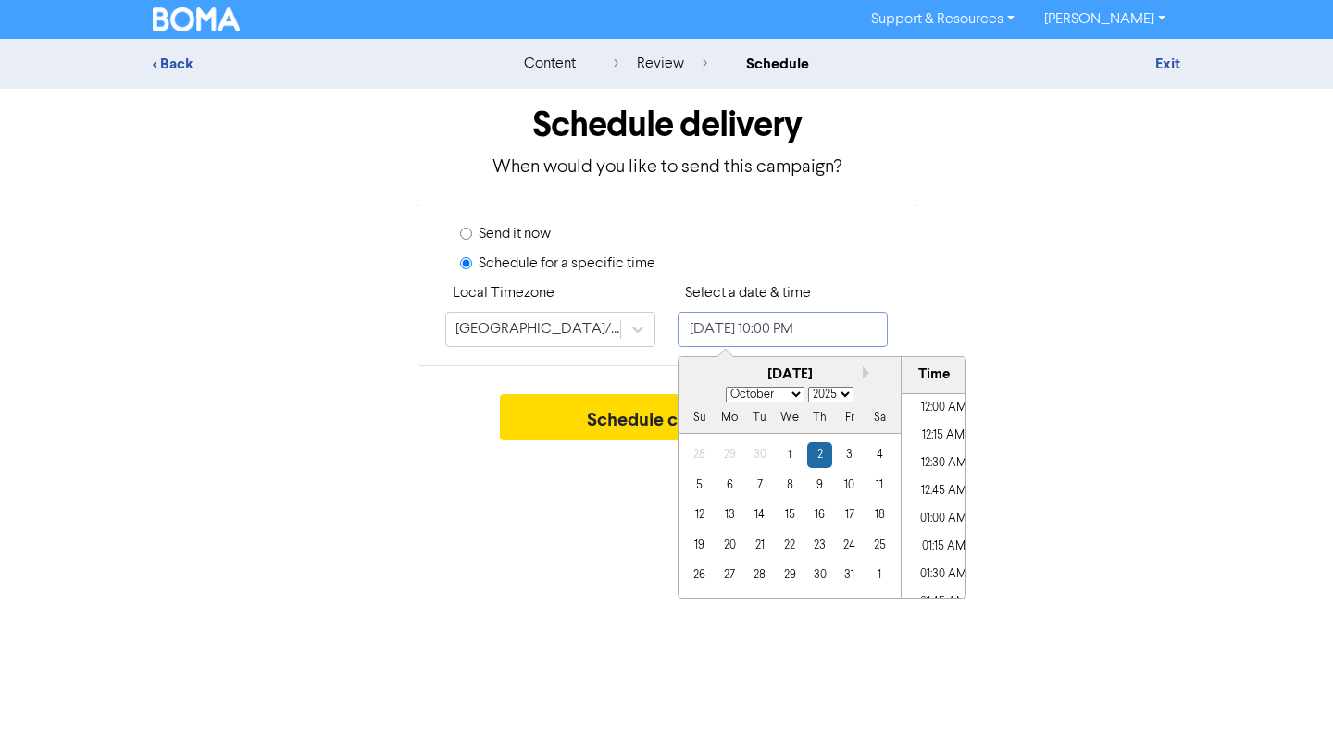
scroll to position [2356, 0]
click at [799, 337] on input "[DATE] 10:00 PM" at bounding box center [783, 329] width 210 height 35
drag, startPoint x: 822, startPoint y: 456, endPoint x: 860, endPoint y: 452, distance: 38.2
click at [822, 456] on div "2" at bounding box center [819, 454] width 25 height 25
drag, startPoint x: 934, startPoint y: 555, endPoint x: 936, endPoint y: 505, distance: 50.0
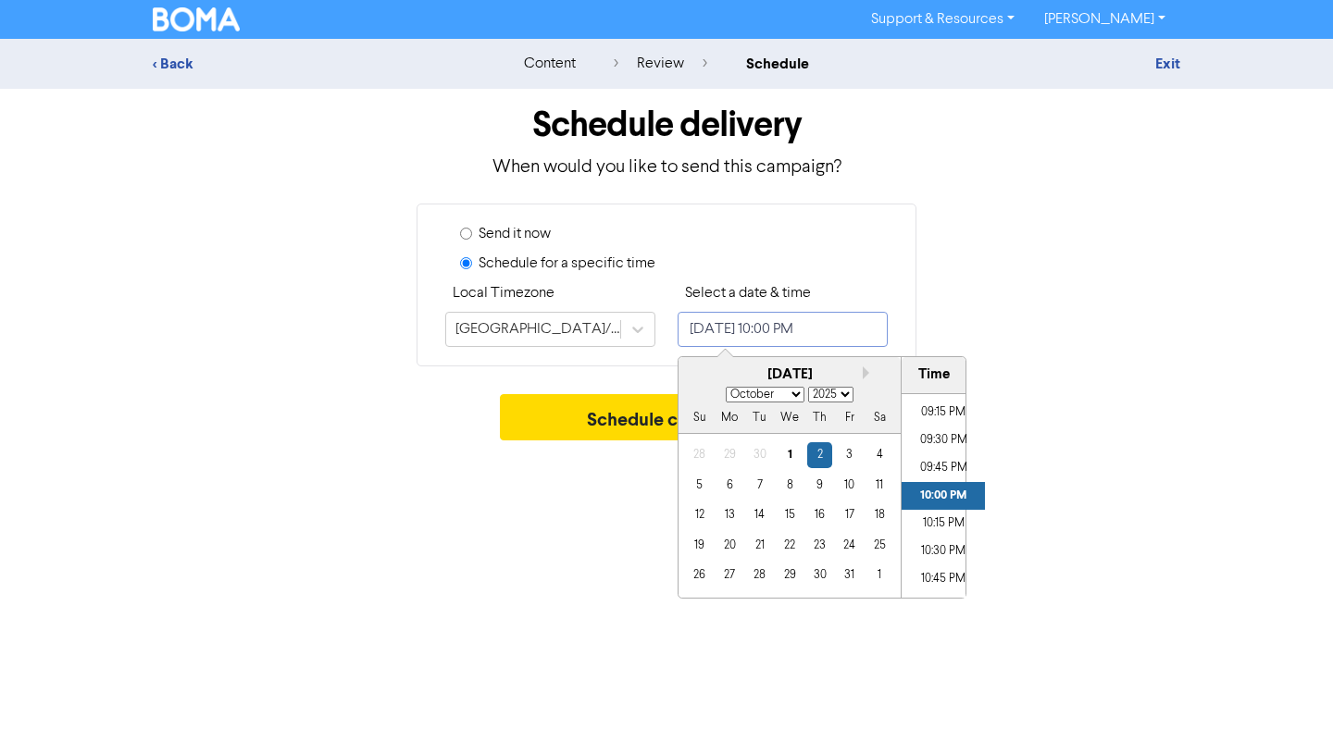
click at [936, 506] on ul "12:00 AM 12:15 AM 12:30 AM 12:45 AM 01:00 AM 01:15 AM 01:30 AM 01:45 AM 02:00 A…" at bounding box center [943, 496] width 83 height 204
drag, startPoint x: 933, startPoint y: 439, endPoint x: 928, endPoint y: 426, distance: 13.8
click at [933, 438] on li "09:30 PM" at bounding box center [943, 441] width 83 height 28
drag, startPoint x: 927, startPoint y: 415, endPoint x: 936, endPoint y: 504, distance: 90.2
click at [936, 504] on ul "12:00 AM 12:15 AM 12:30 AM 12:45 AM 01:00 AM 01:15 AM 01:30 AM 01:45 AM 02:00 A…" at bounding box center [943, 496] width 83 height 204
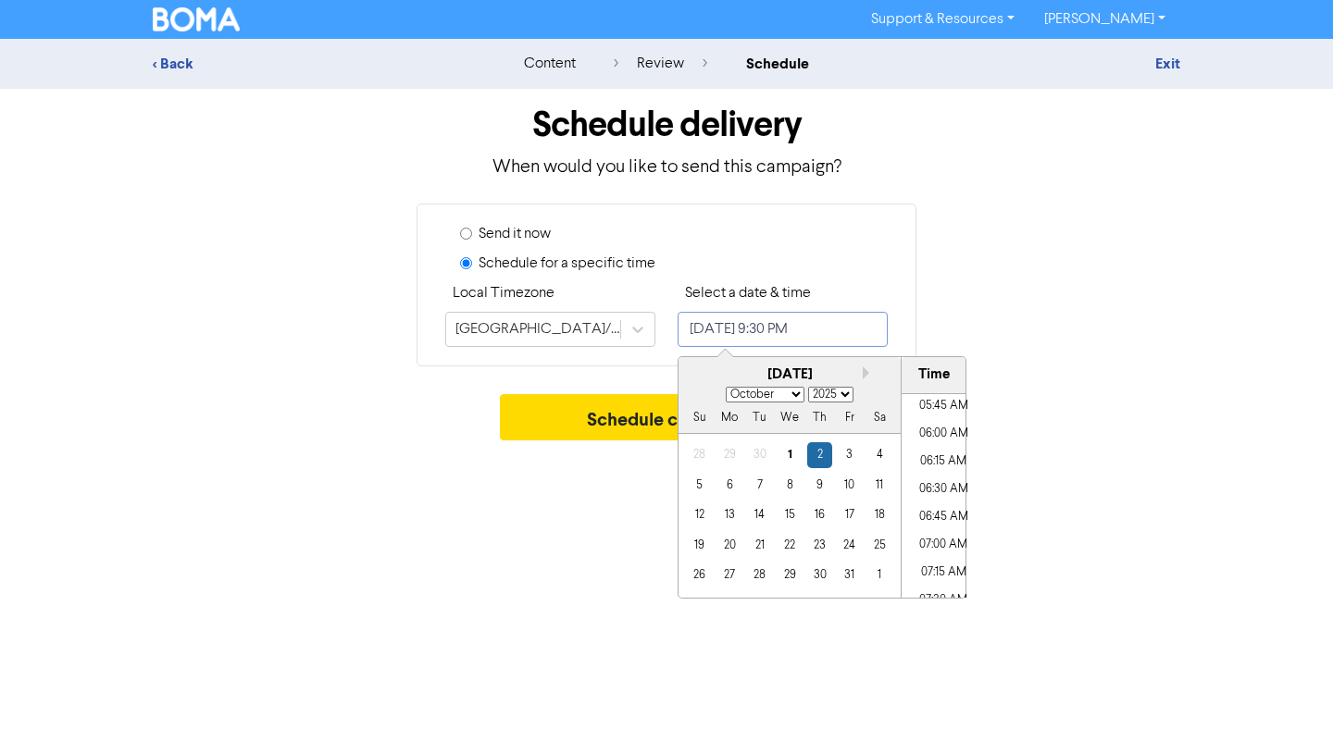
scroll to position [635, 0]
drag, startPoint x: 957, startPoint y: 554, endPoint x: 919, endPoint y: 555, distance: 38.0
click at [958, 553] on li "07:00 AM" at bounding box center [943, 551] width 83 height 28
type input "[DATE] 7:00 AM"
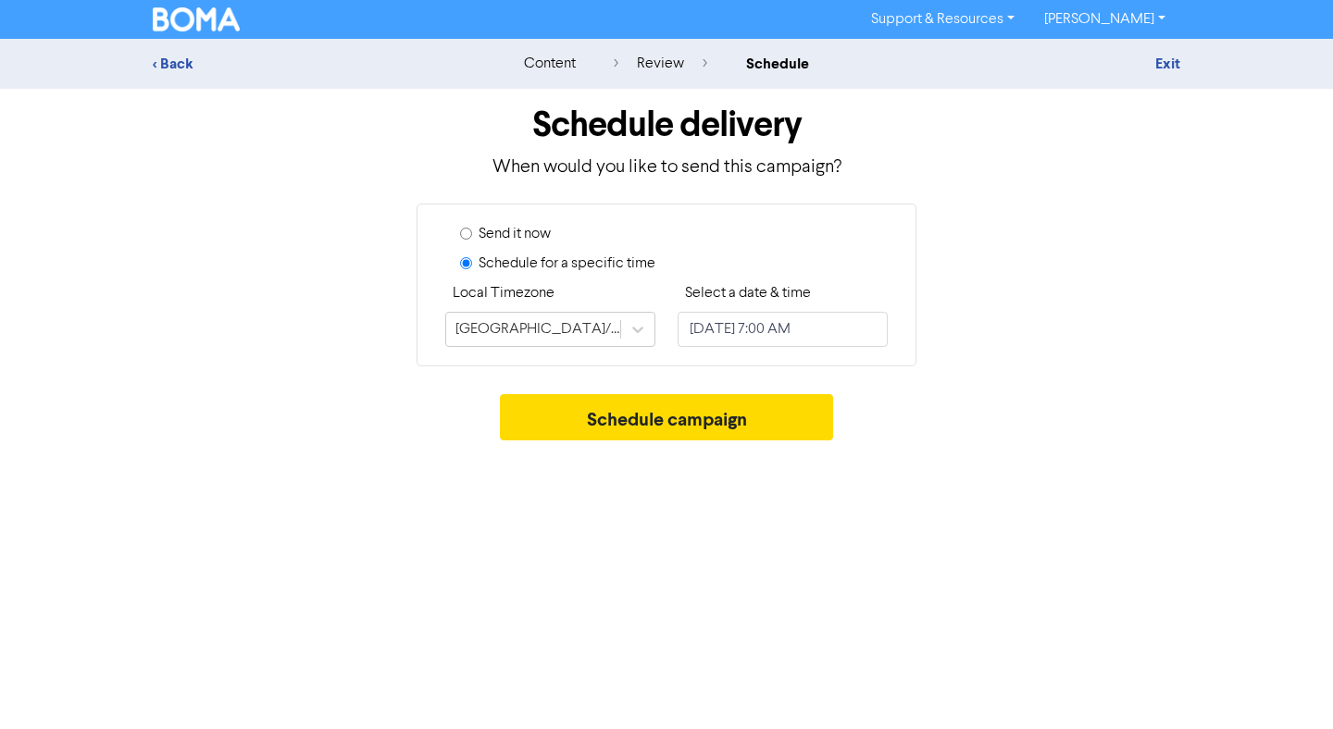
drag, startPoint x: 598, startPoint y: 585, endPoint x: 598, endPoint y: 566, distance: 19.4
click at [598, 585] on div "Support & Resources Video Tutorials FAQ & Guides Marketing Education [PERSON_NA…" at bounding box center [666, 364] width 1333 height 729
click at [612, 405] on button "Schedule campaign" at bounding box center [667, 417] width 334 height 46
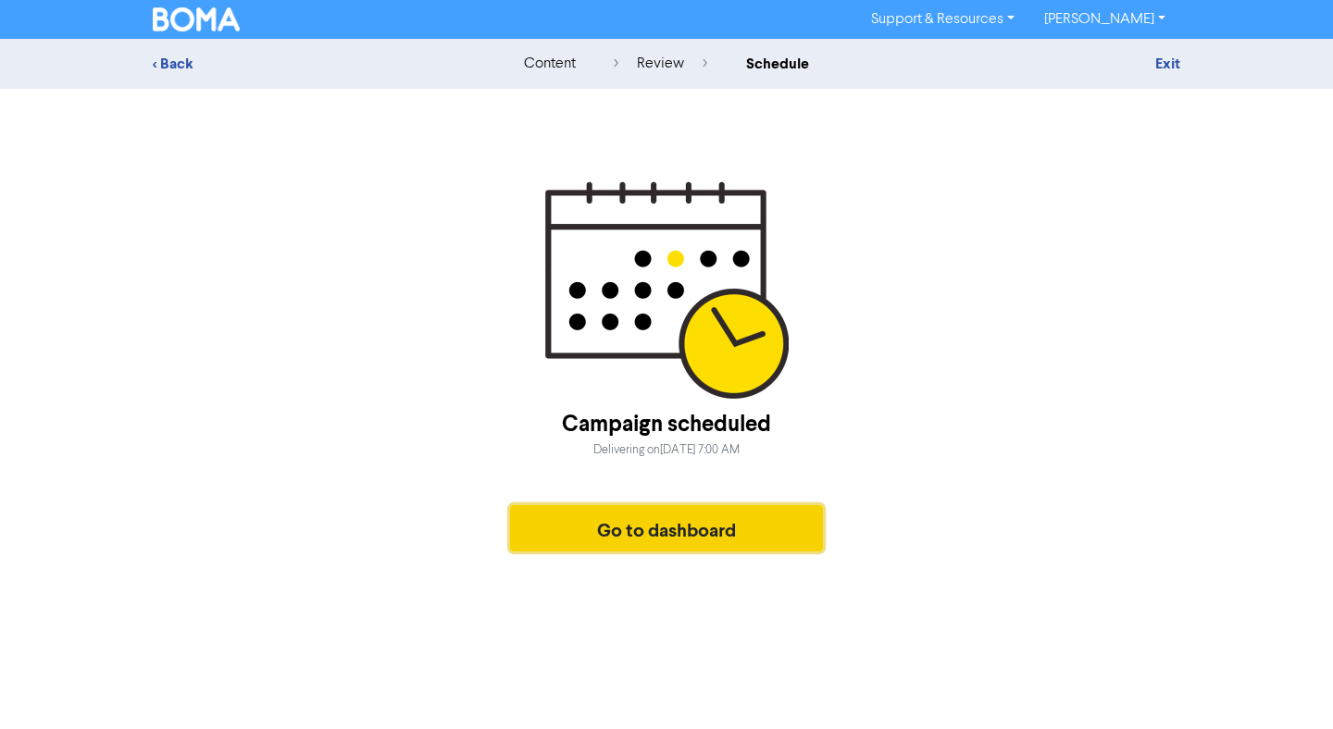
click at [658, 525] on button "Go to dashboard" at bounding box center [666, 528] width 313 height 46
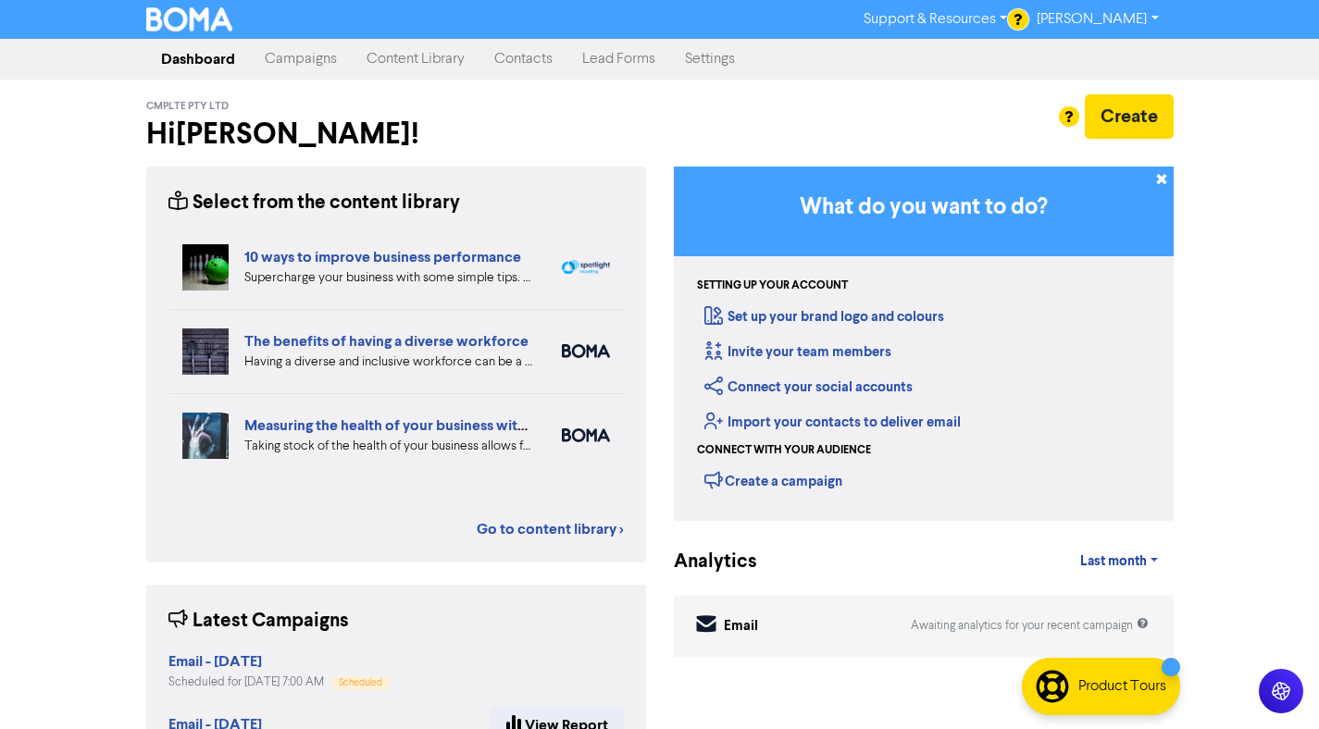
click at [262, 666] on strong "Email - [DATE]" at bounding box center [214, 662] width 93 height 19
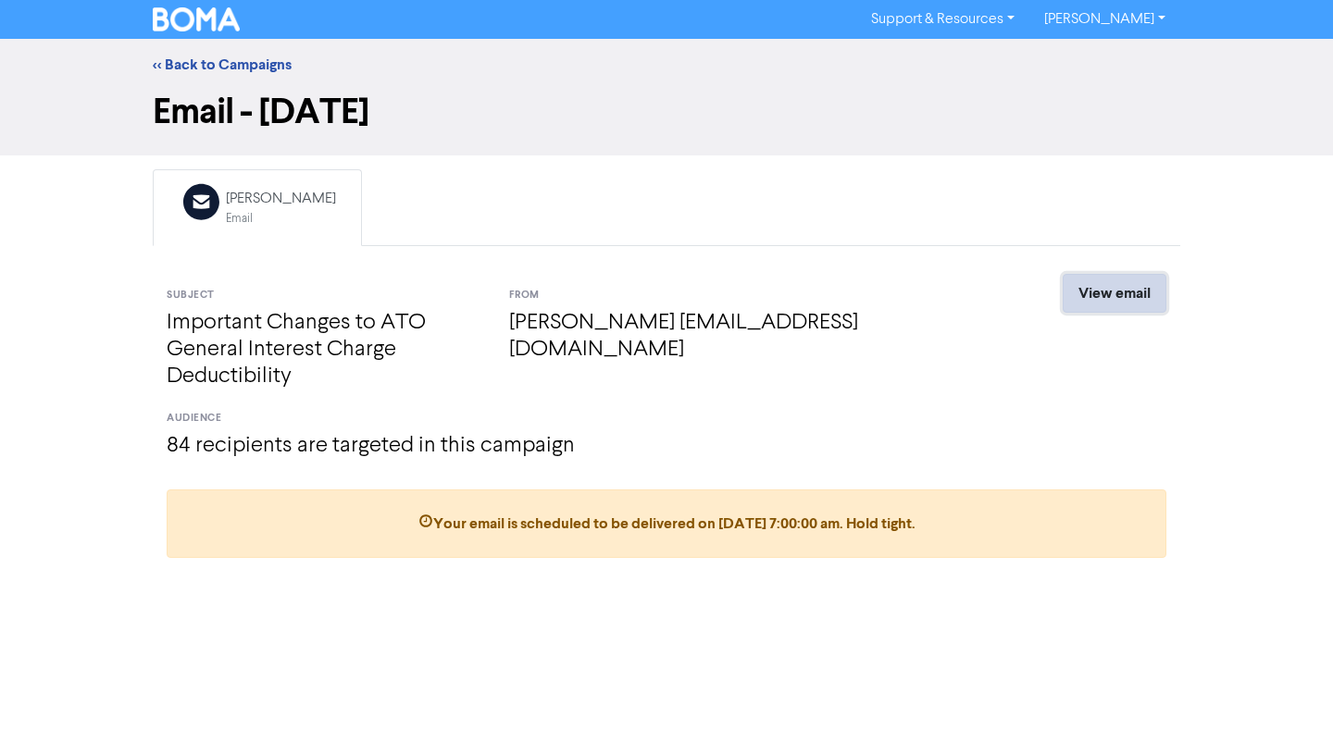
click at [1131, 292] on link "View email" at bounding box center [1115, 293] width 104 height 39
click at [230, 64] on link "<< Back to Campaigns" at bounding box center [222, 65] width 139 height 19
